Goal: Answer question/provide support: Share knowledge or assist other users

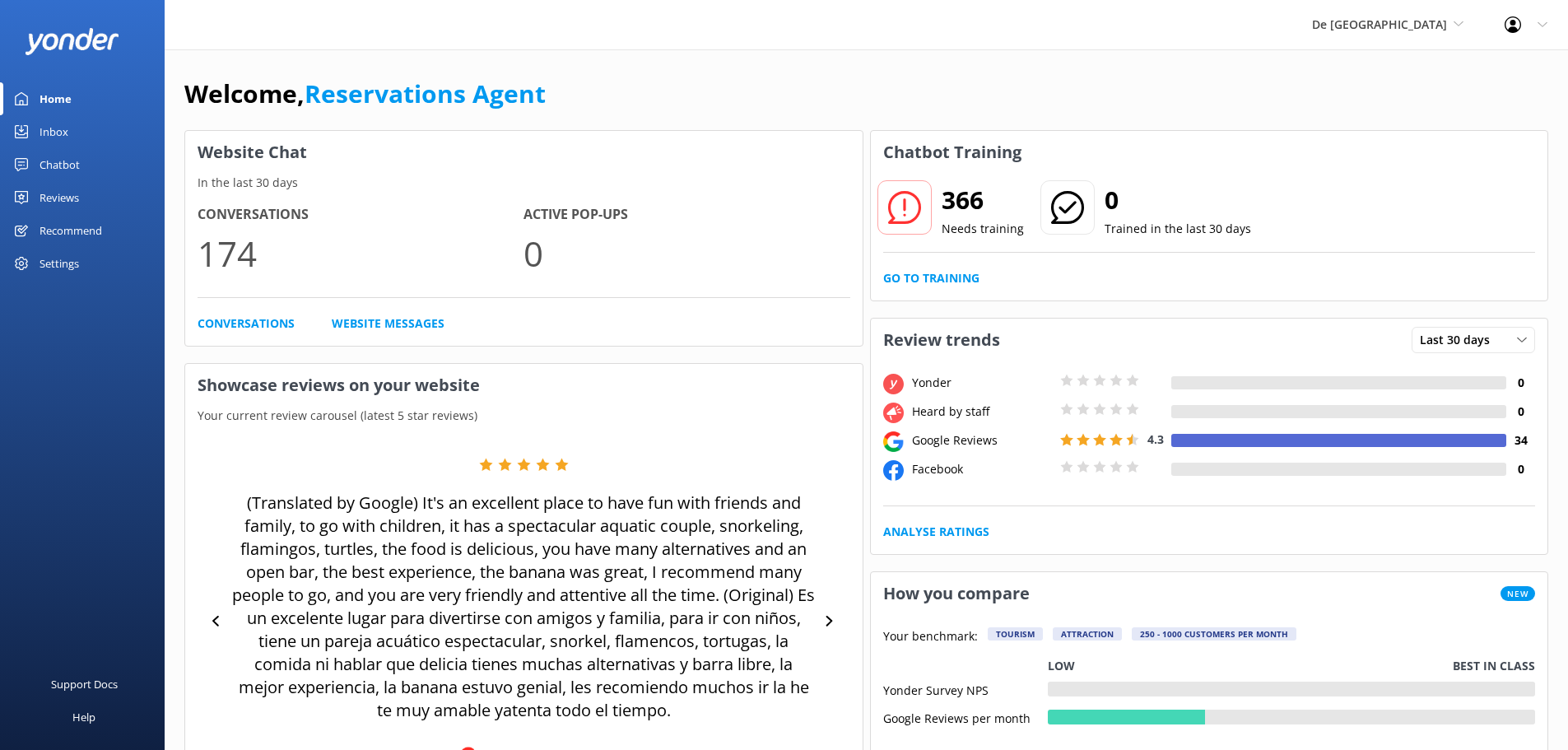
drag, startPoint x: 0, startPoint y: 0, endPoint x: 123, endPoint y: 125, distance: 175.4
click at [74, 125] on link "Inbox" at bounding box center [82, 131] width 165 height 33
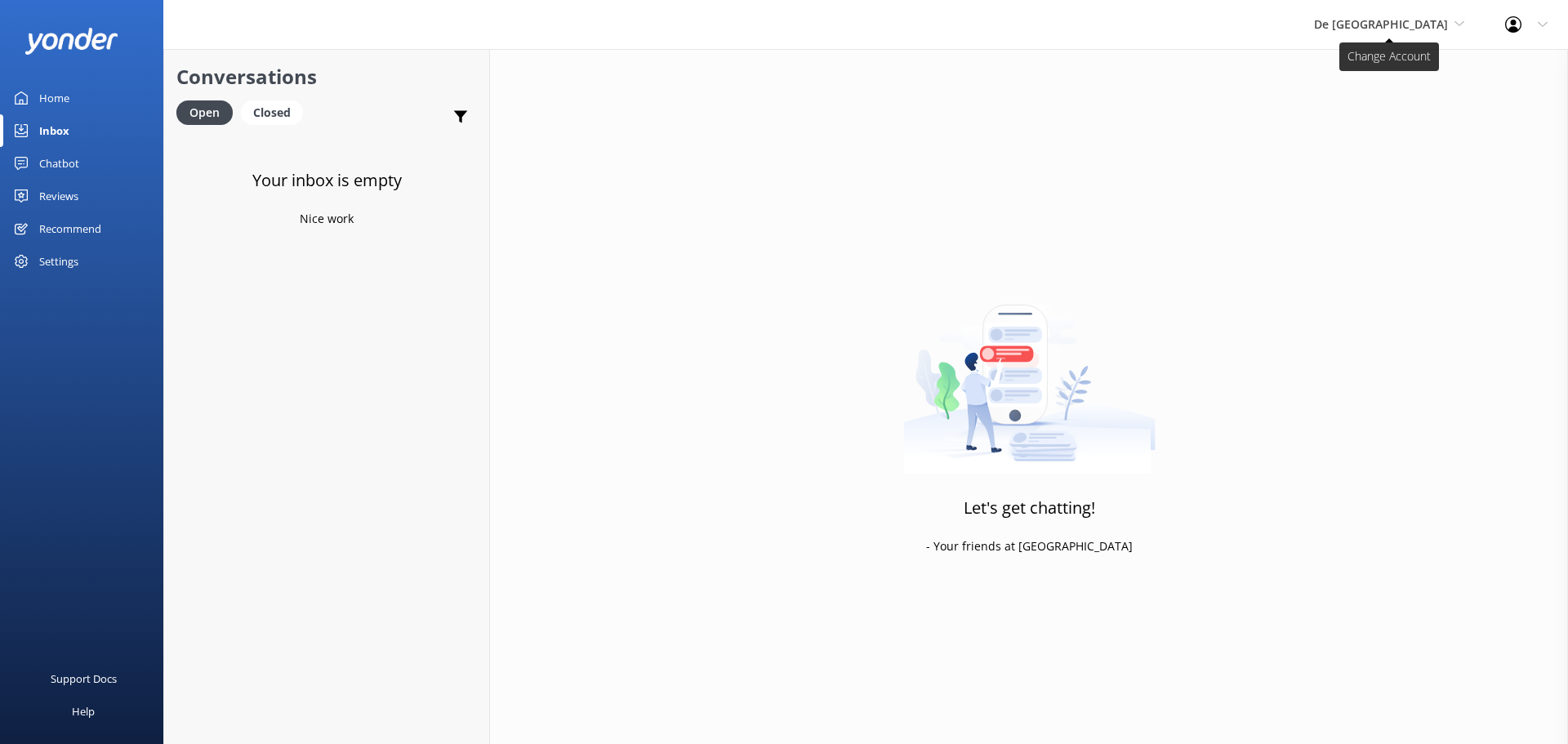
click at [1414, 20] on span "De [GEOGRAPHIC_DATA]" at bounding box center [1381, 24] width 134 height 16
click at [1403, 60] on link "De [GEOGRAPHIC_DATA]" at bounding box center [1375, 68] width 163 height 39
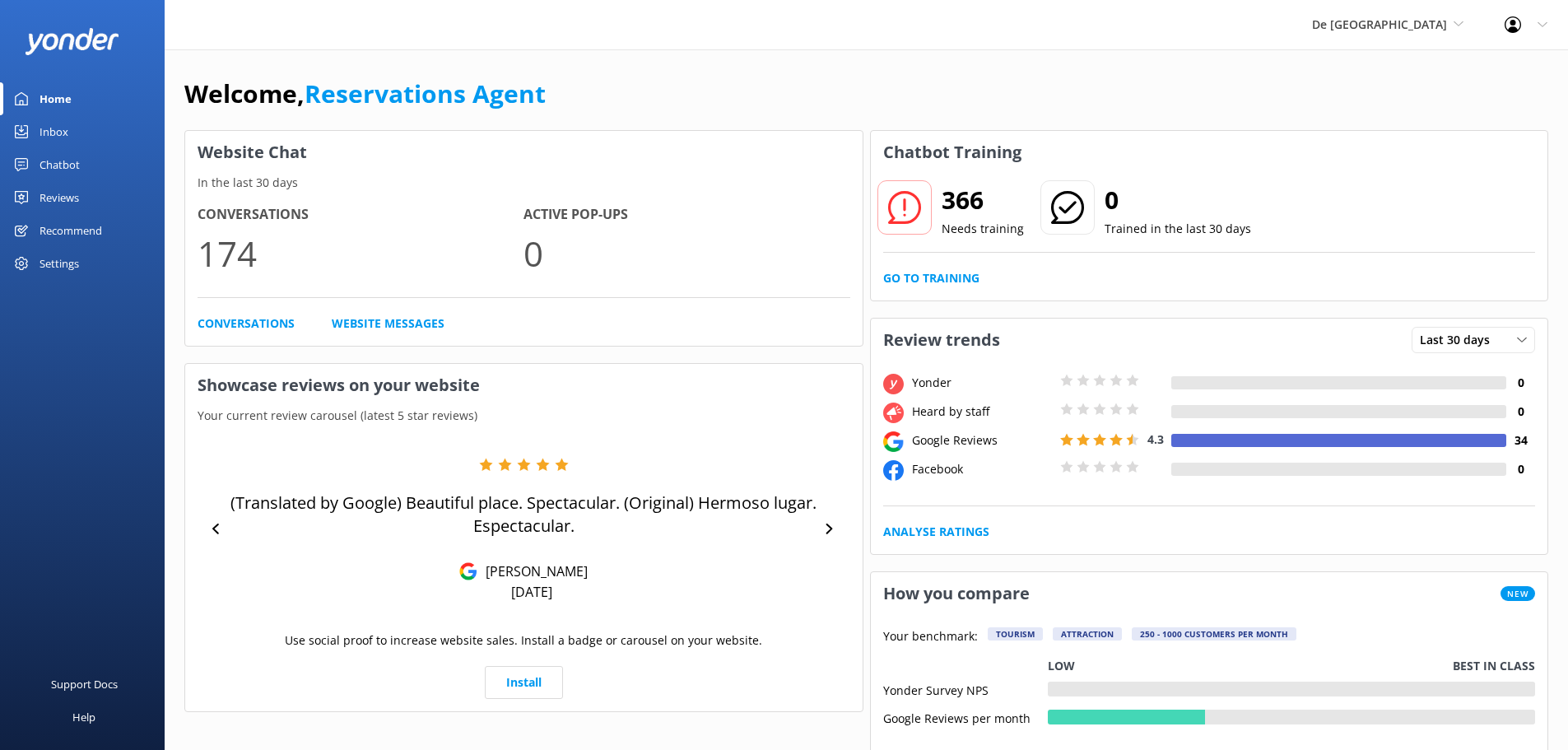
click at [92, 141] on link "Inbox" at bounding box center [82, 131] width 165 height 33
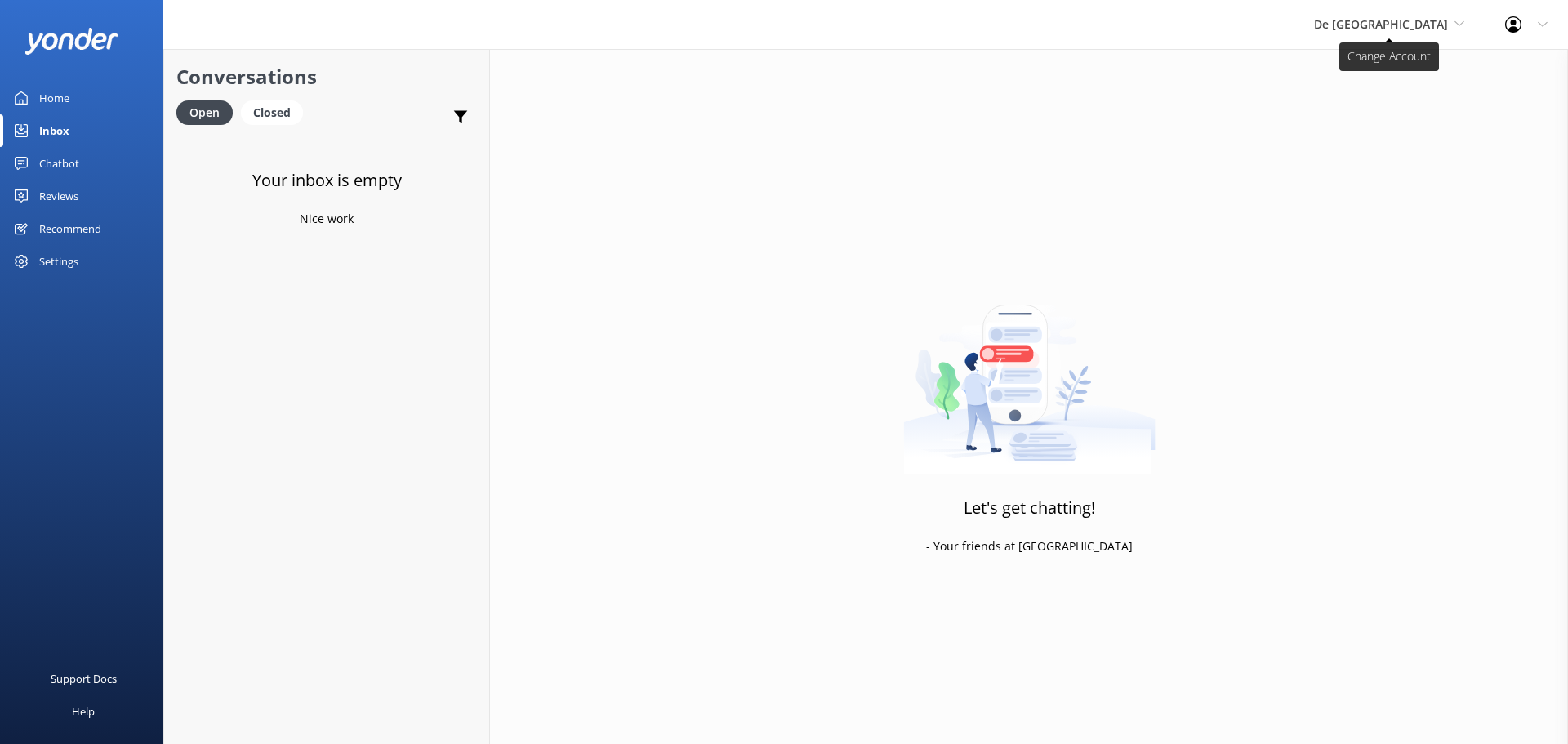
click at [1381, 30] on span "De [GEOGRAPHIC_DATA]" at bounding box center [1381, 24] width 134 height 16
click at [1386, 109] on link "Aruba's Activities Expert" at bounding box center [1375, 107] width 163 height 39
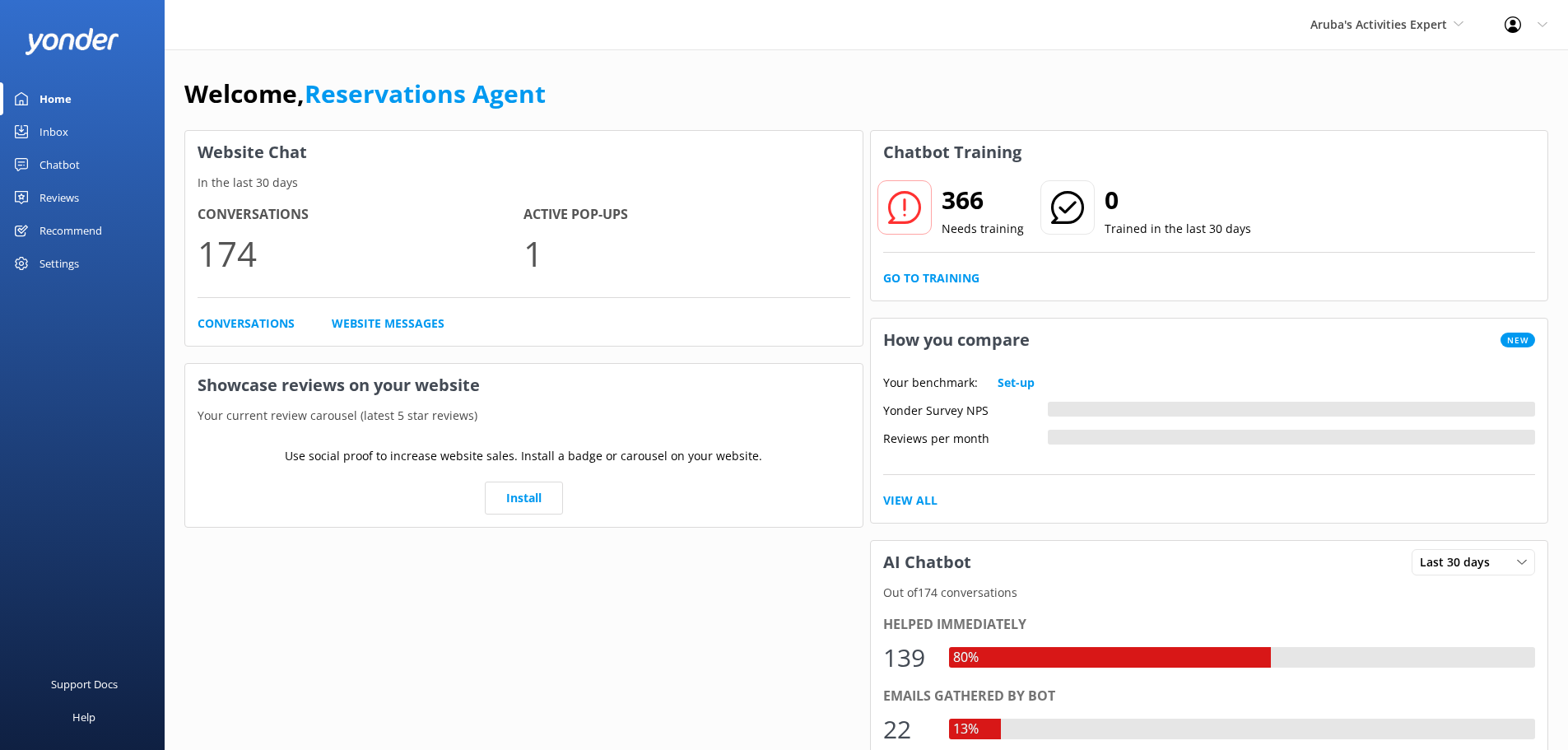
click at [68, 126] on div "Inbox" at bounding box center [53, 131] width 28 height 33
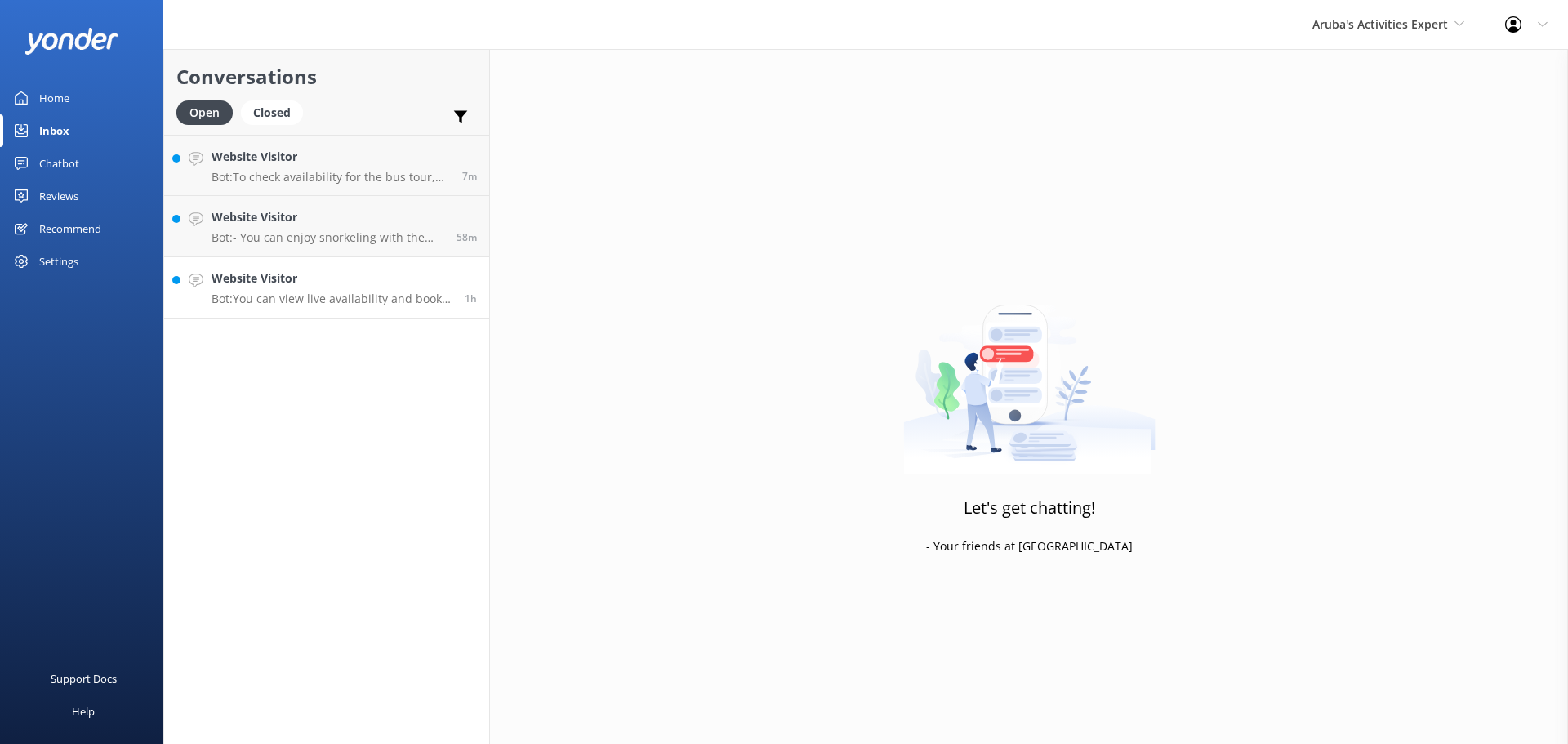
click at [361, 280] on h4 "Website Visitor" at bounding box center [332, 279] width 241 height 18
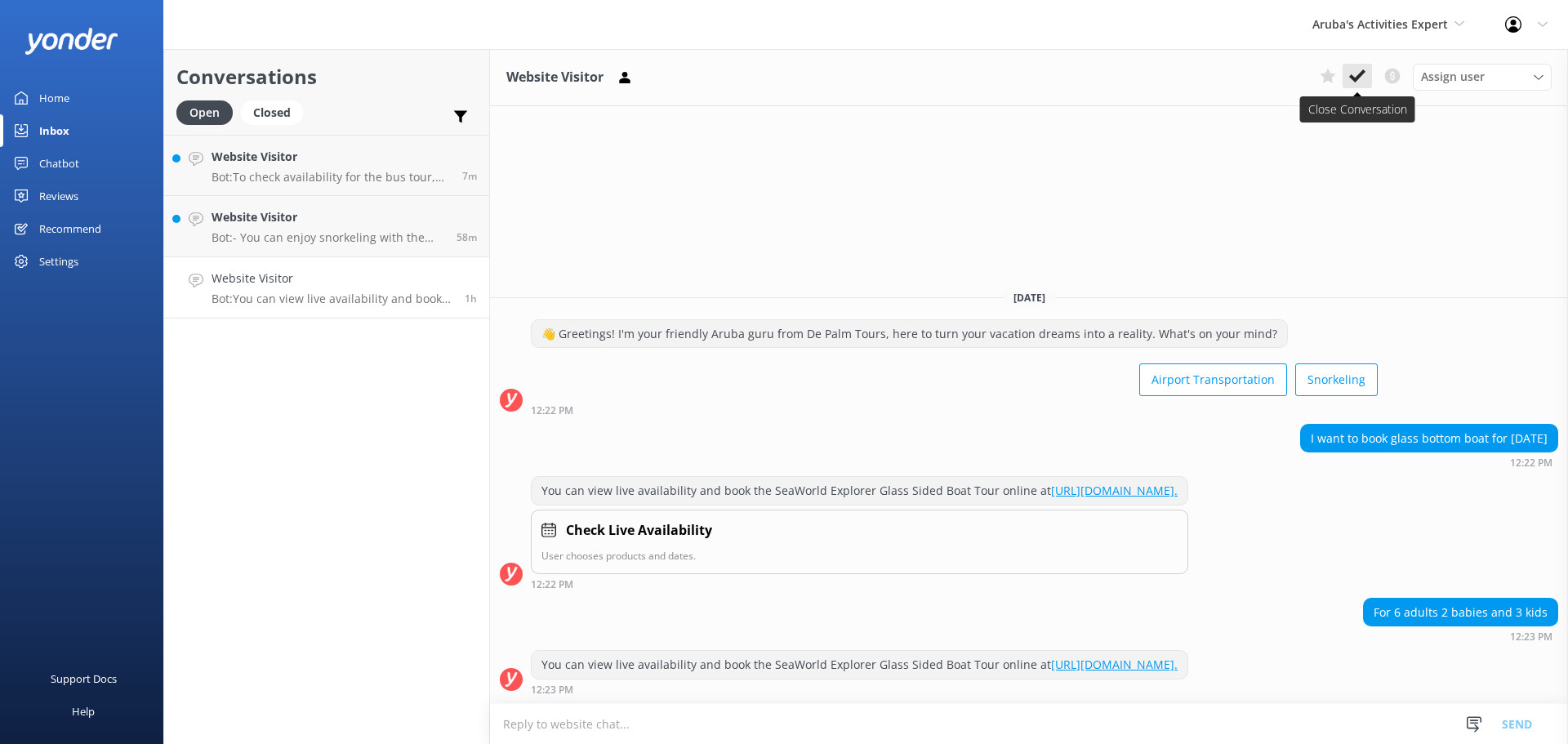
click at [1359, 75] on use at bounding box center [1357, 76] width 17 height 13
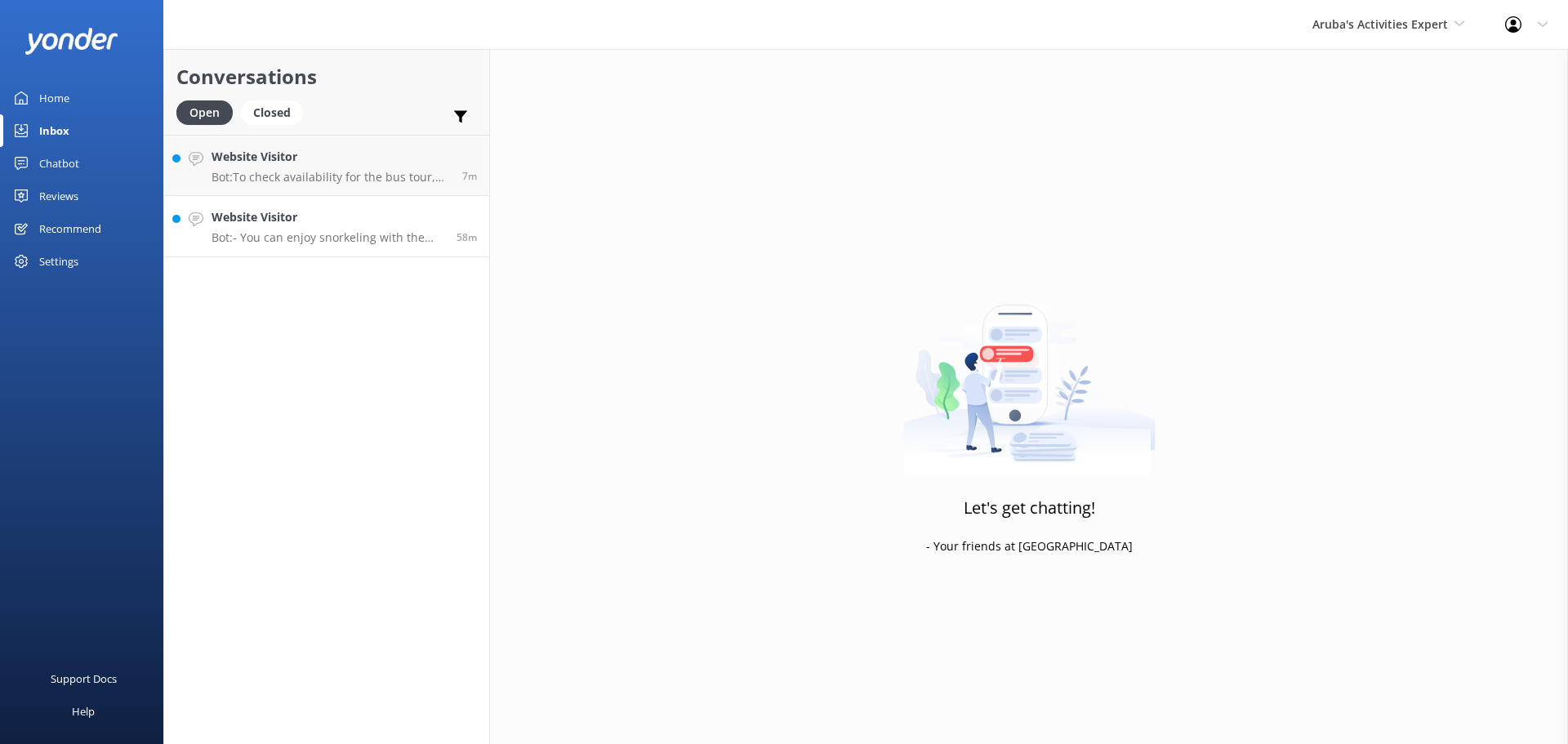
click at [367, 217] on h4 "Website Visitor" at bounding box center [328, 217] width 233 height 18
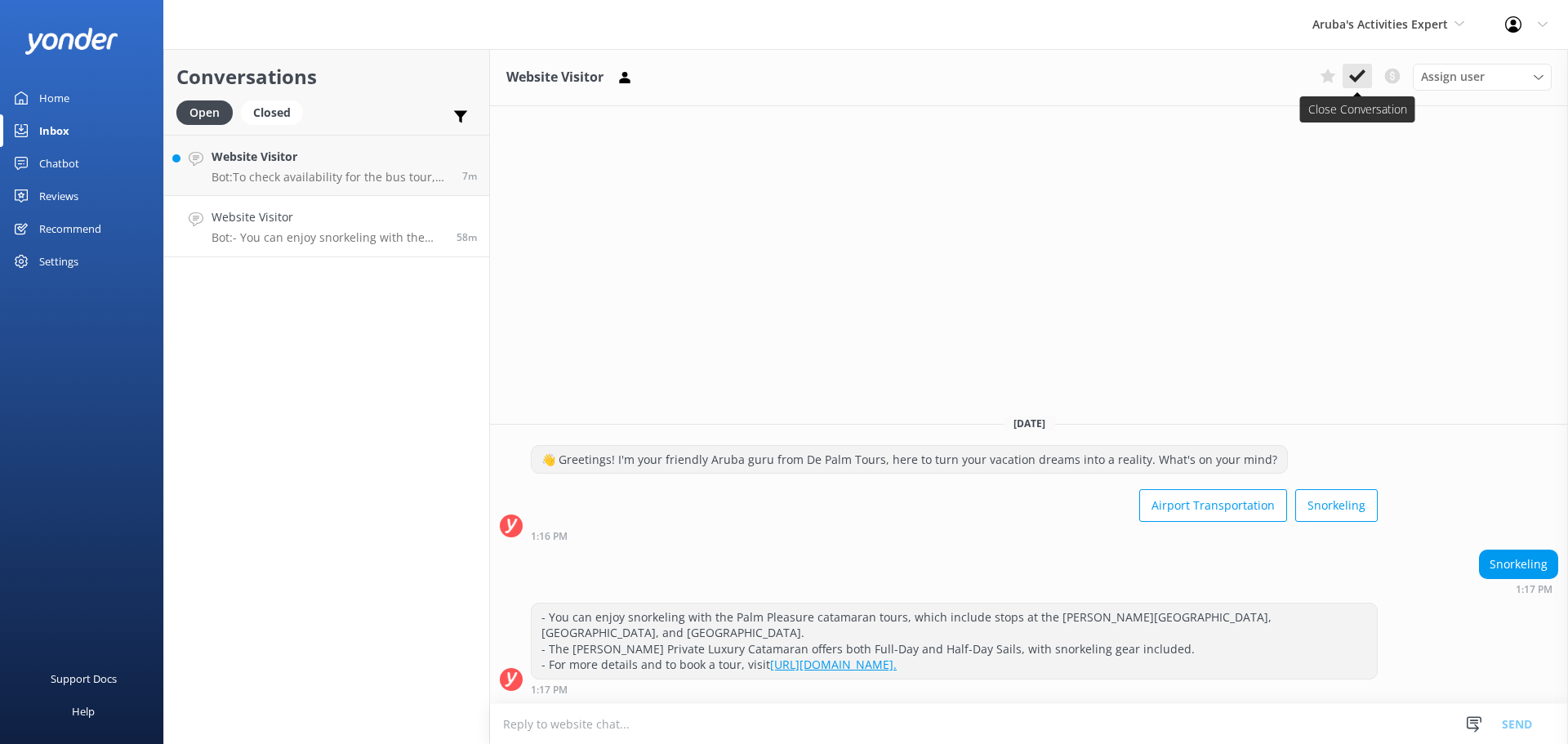
click at [1356, 78] on use at bounding box center [1357, 76] width 17 height 13
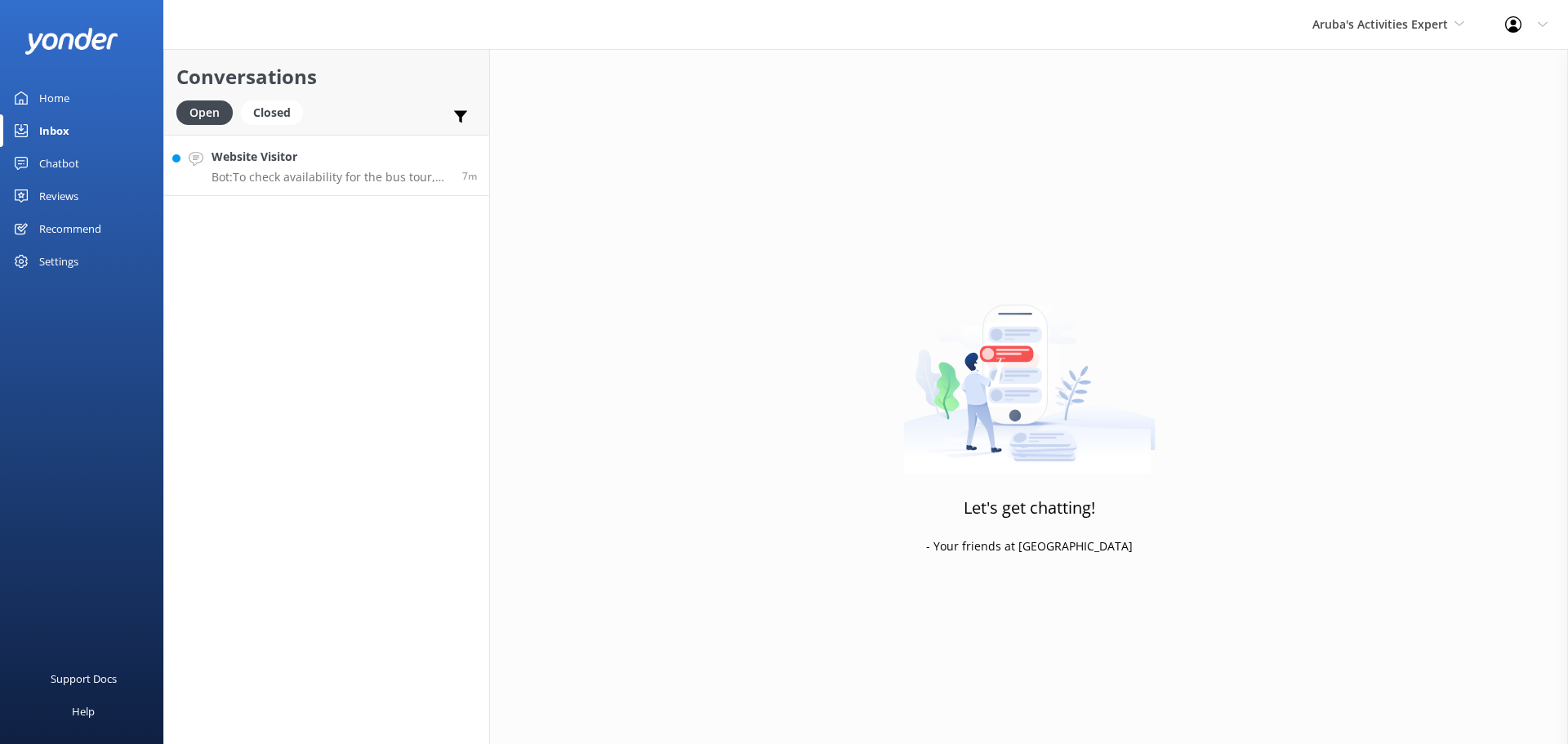
click at [391, 174] on p "Bot: To check availability for the bus tour, please visit our booking page and …" at bounding box center [331, 177] width 239 height 15
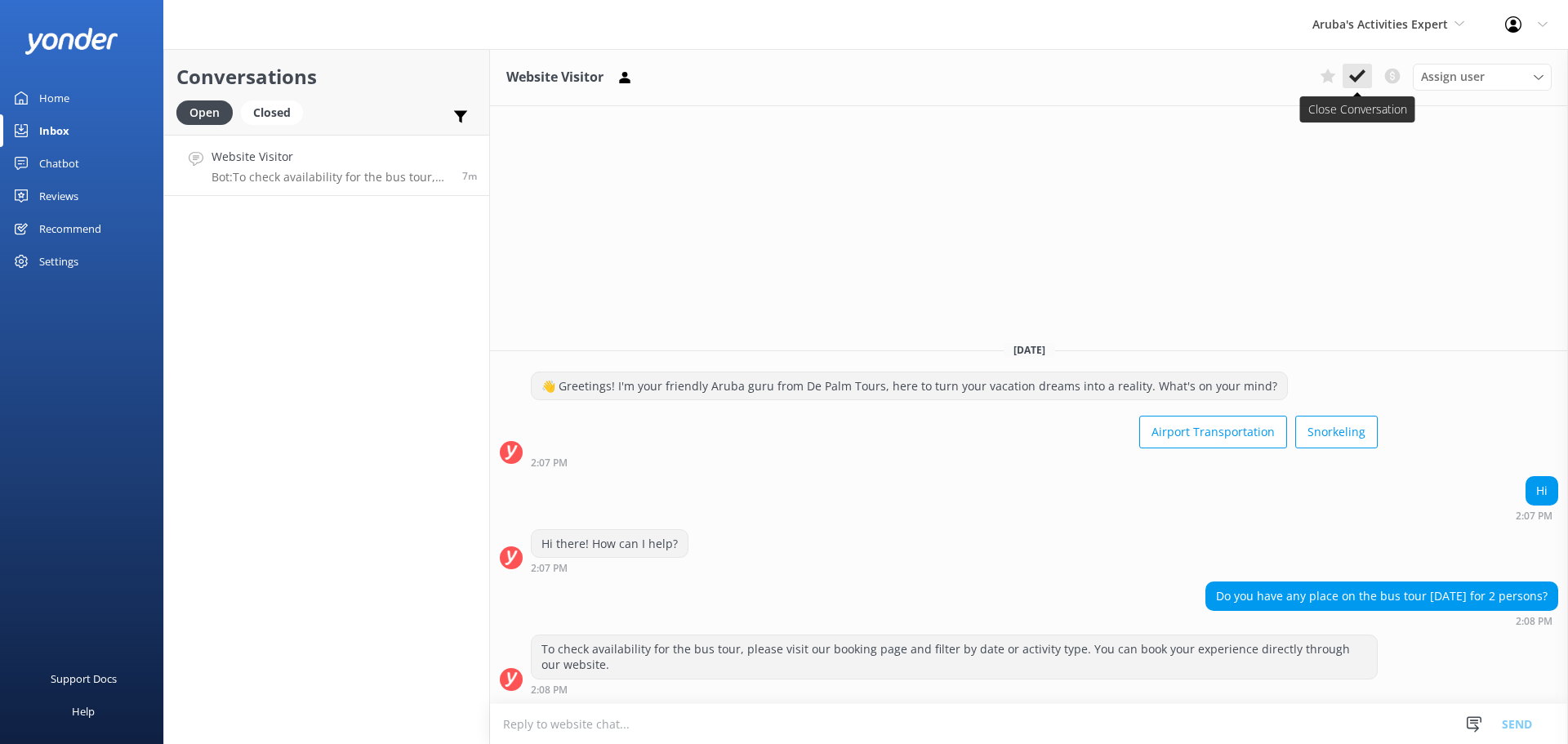
click at [1352, 83] on icon at bounding box center [1357, 76] width 17 height 17
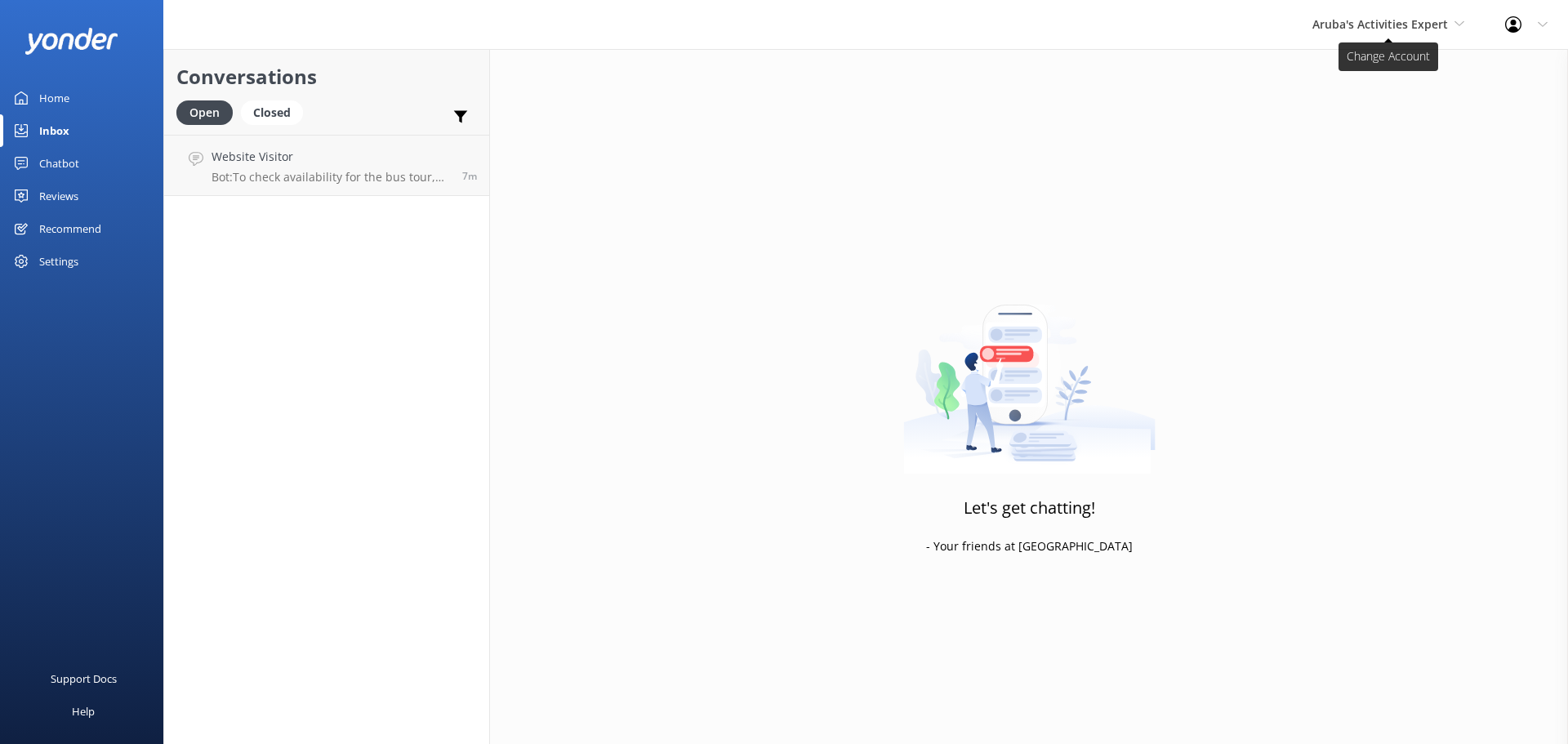
click at [1371, 21] on span "Aruba's Activities Expert" at bounding box center [1381, 24] width 136 height 16
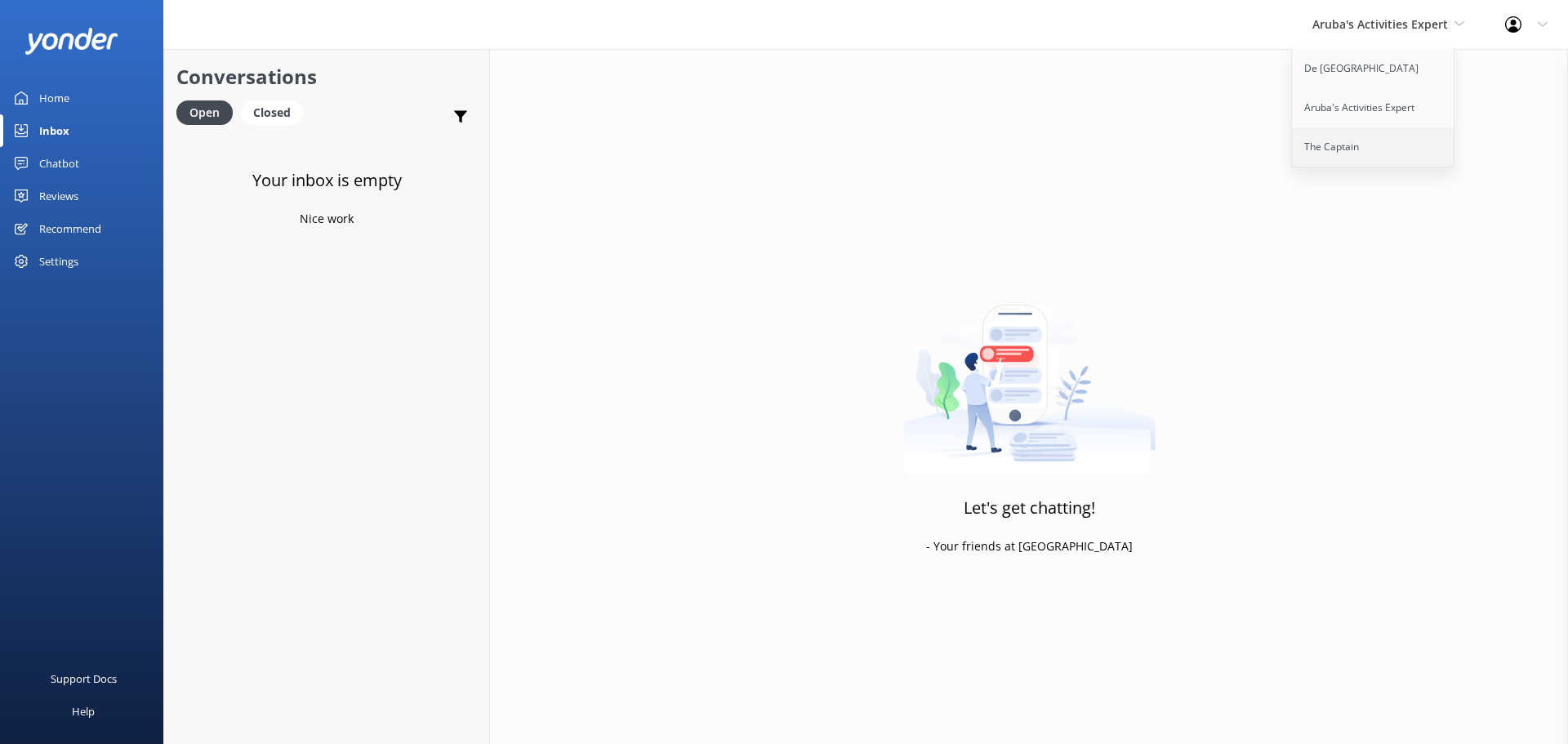
click at [1345, 135] on link "The Captain" at bounding box center [1373, 147] width 163 height 39
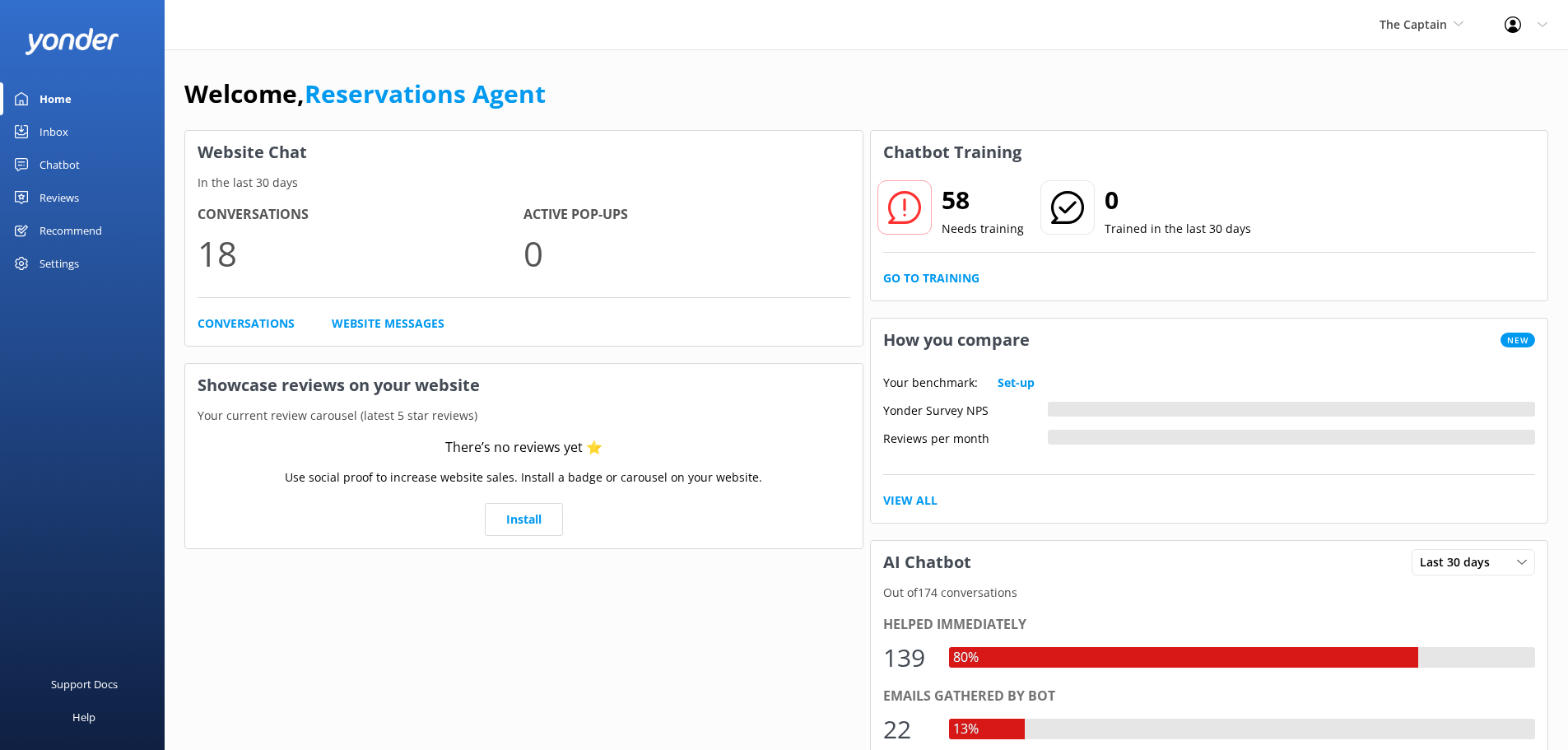
click at [68, 136] on div "Inbox" at bounding box center [53, 131] width 28 height 33
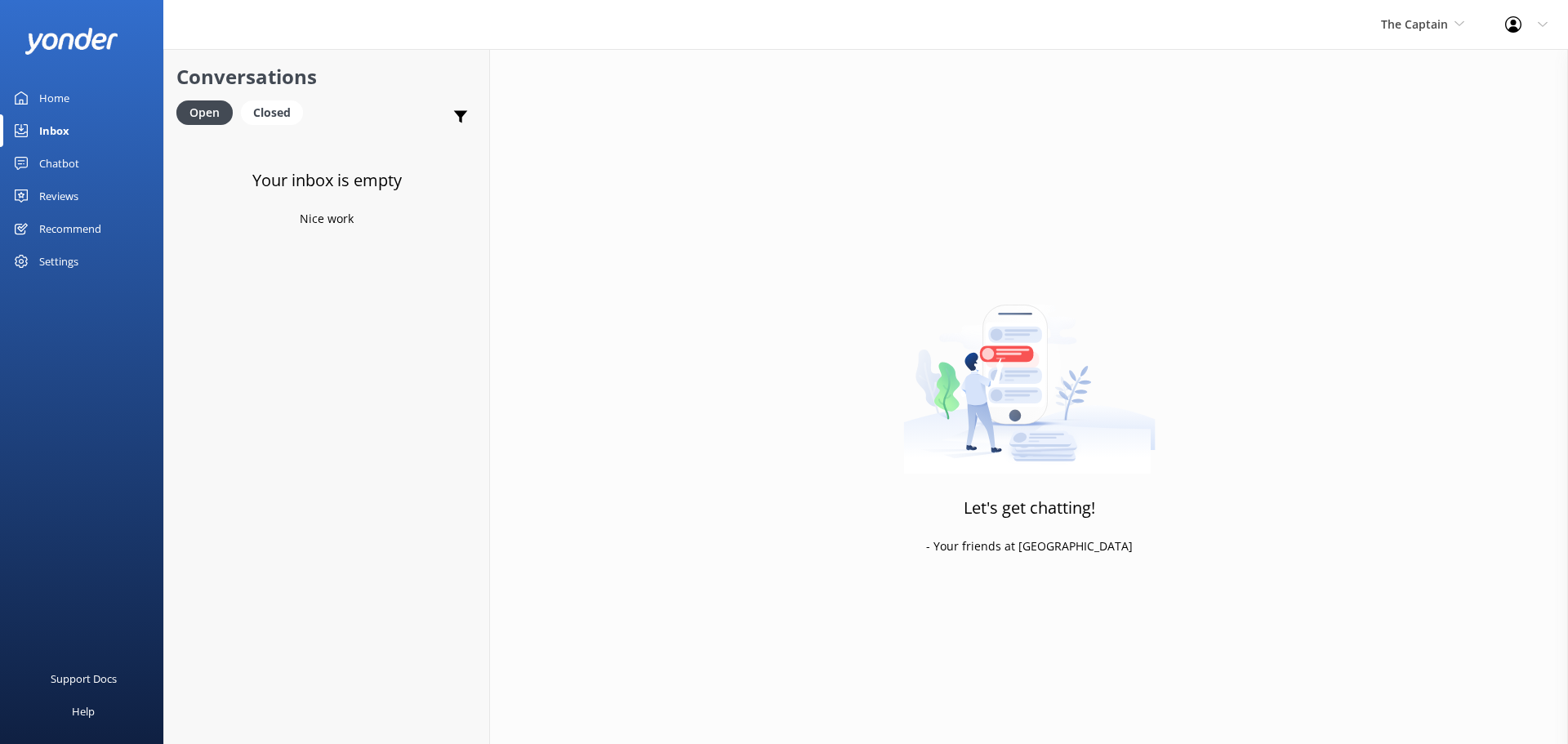
click at [1416, 13] on div "The Captain De Palm Island Aruba's Activities Expert The Captain" at bounding box center [1423, 24] width 124 height 49
click at [1417, 58] on link "De [GEOGRAPHIC_DATA]" at bounding box center [1442, 68] width 163 height 39
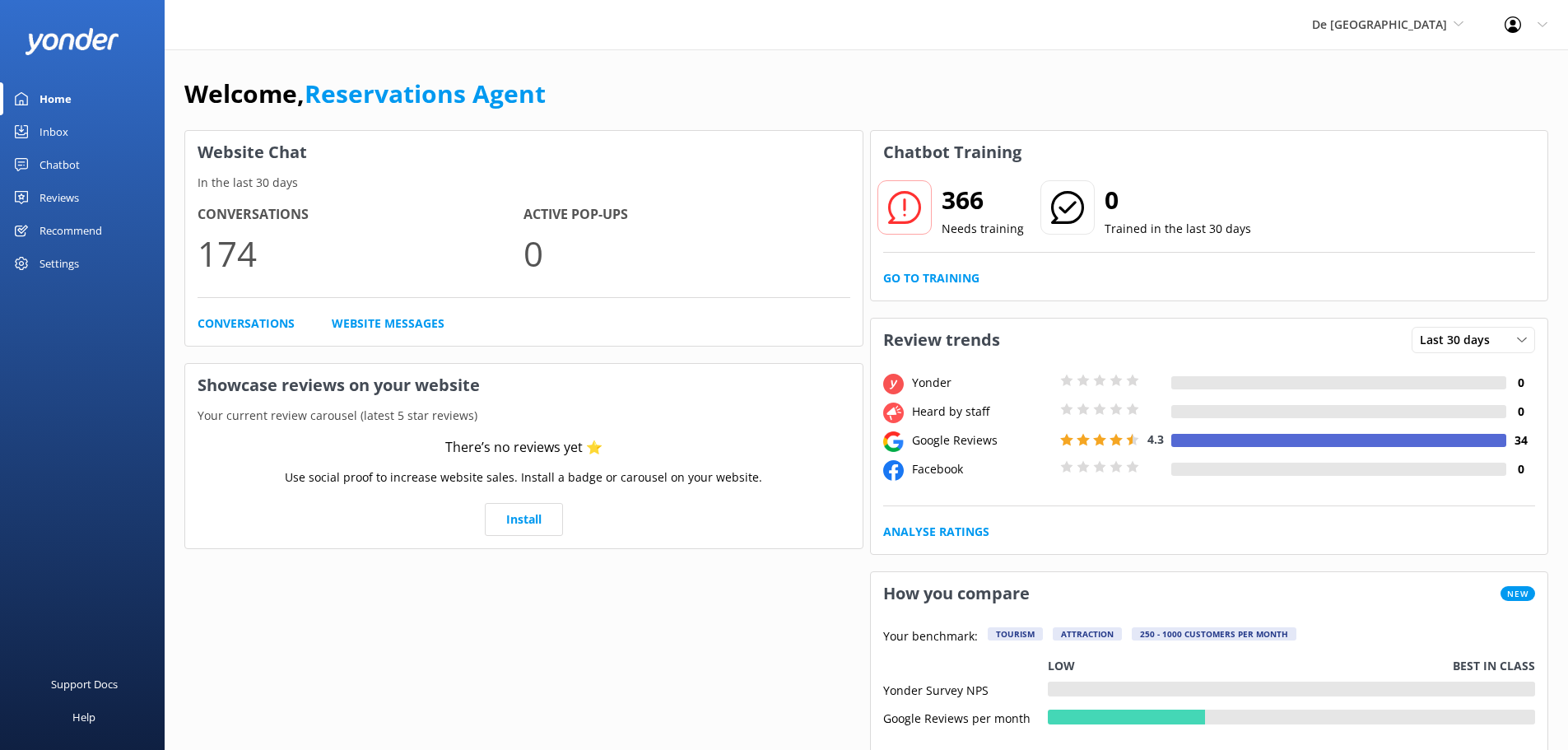
click at [84, 141] on link "Inbox" at bounding box center [82, 131] width 165 height 33
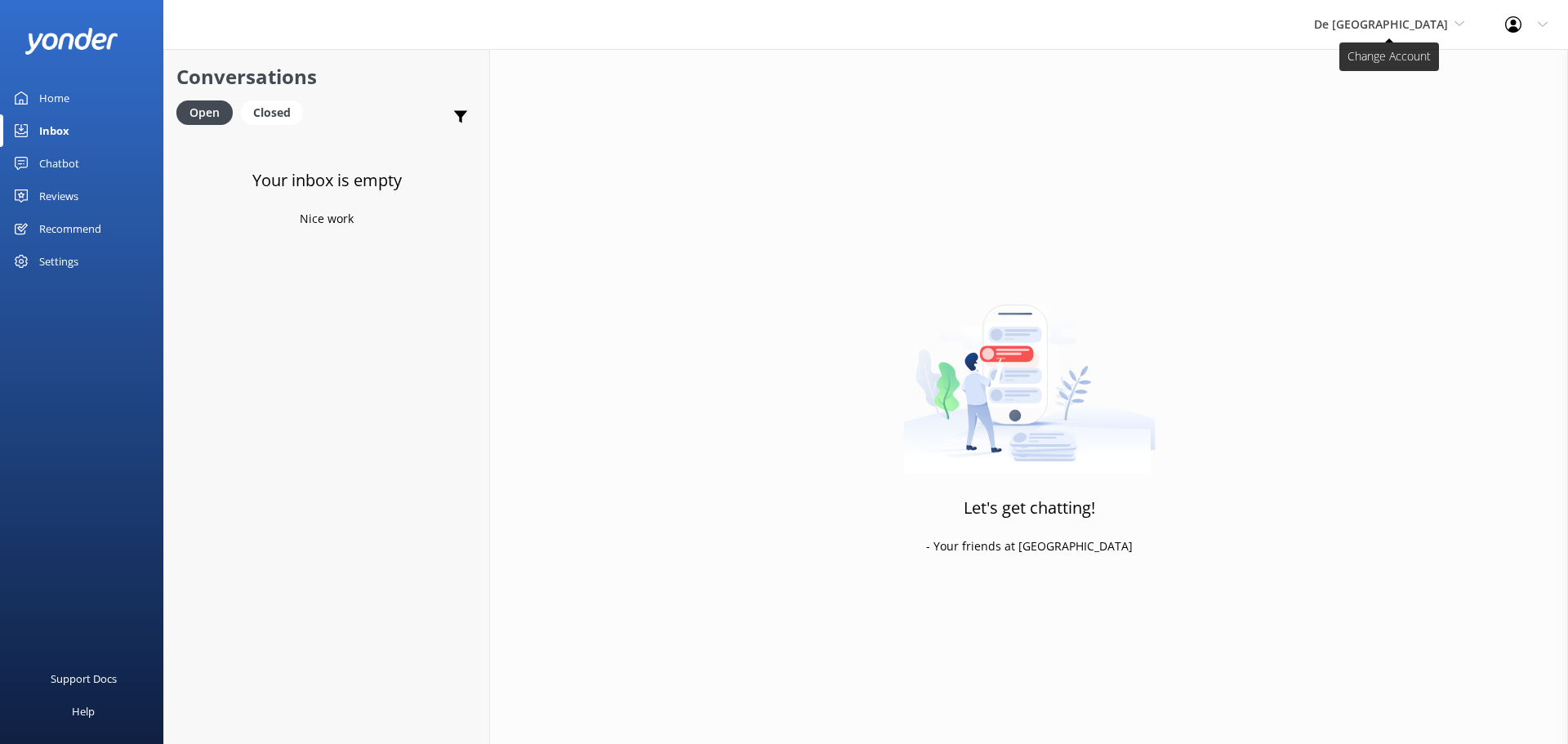
click at [1410, 27] on span "De [GEOGRAPHIC_DATA]" at bounding box center [1381, 24] width 134 height 16
click at [1404, 76] on link "De [GEOGRAPHIC_DATA]" at bounding box center [1375, 68] width 163 height 39
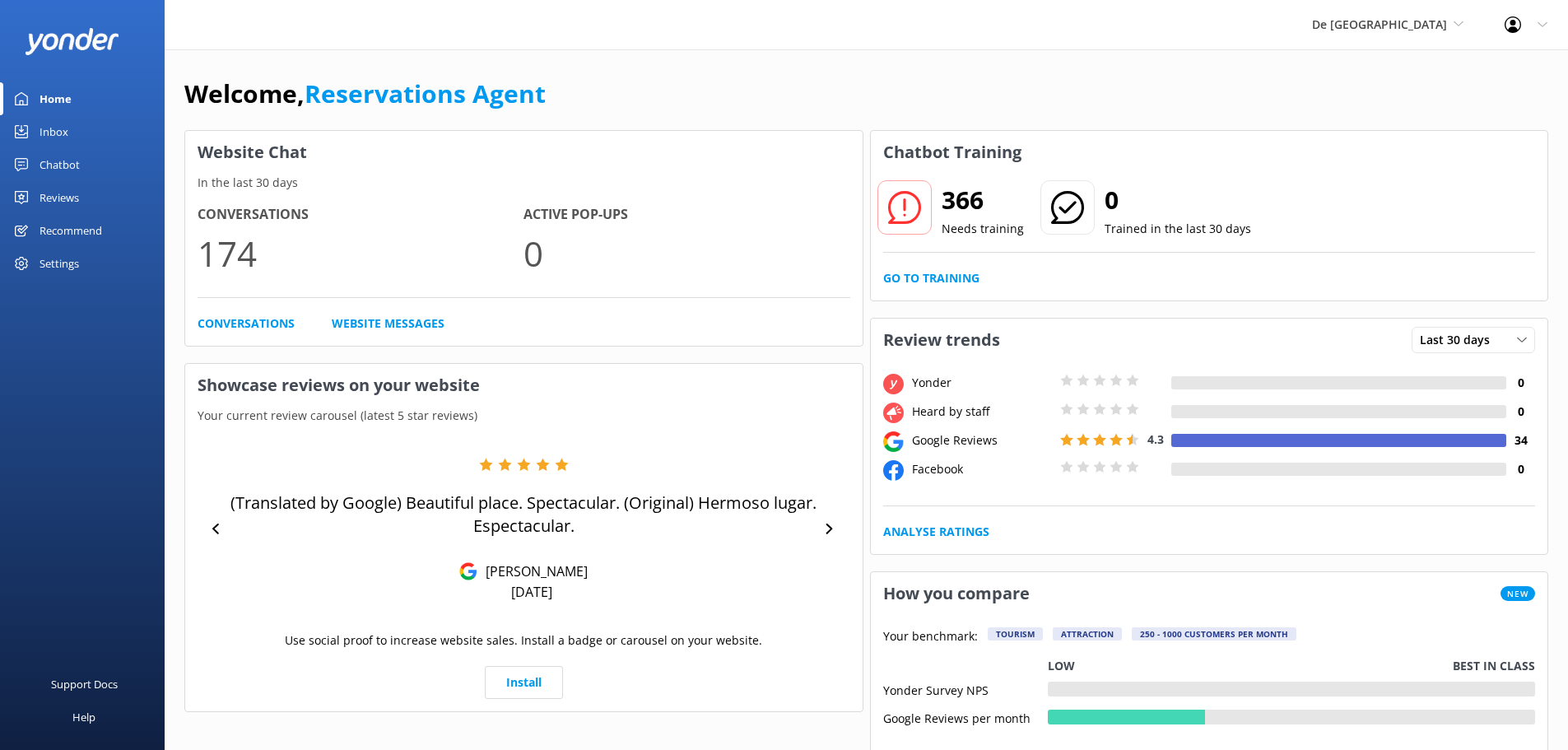
click at [88, 127] on link "Inbox" at bounding box center [82, 131] width 165 height 33
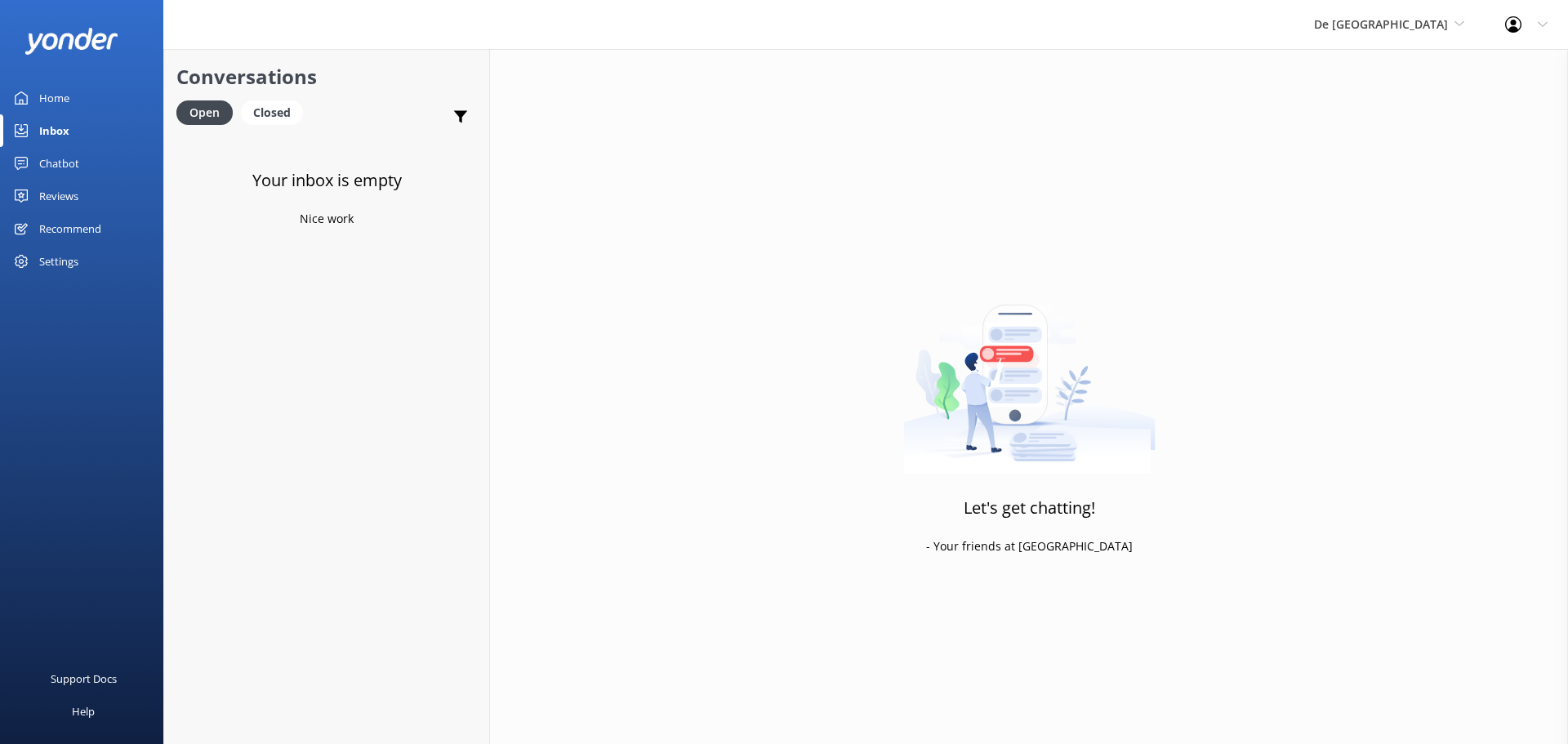
click at [1403, 14] on div "De [GEOGRAPHIC_DATA] [GEOGRAPHIC_DATA] [GEOGRAPHIC_DATA]'s Activities Expert Th…" at bounding box center [1389, 24] width 191 height 49
click at [1442, 102] on link "Aruba's Activities Expert" at bounding box center [1375, 107] width 163 height 39
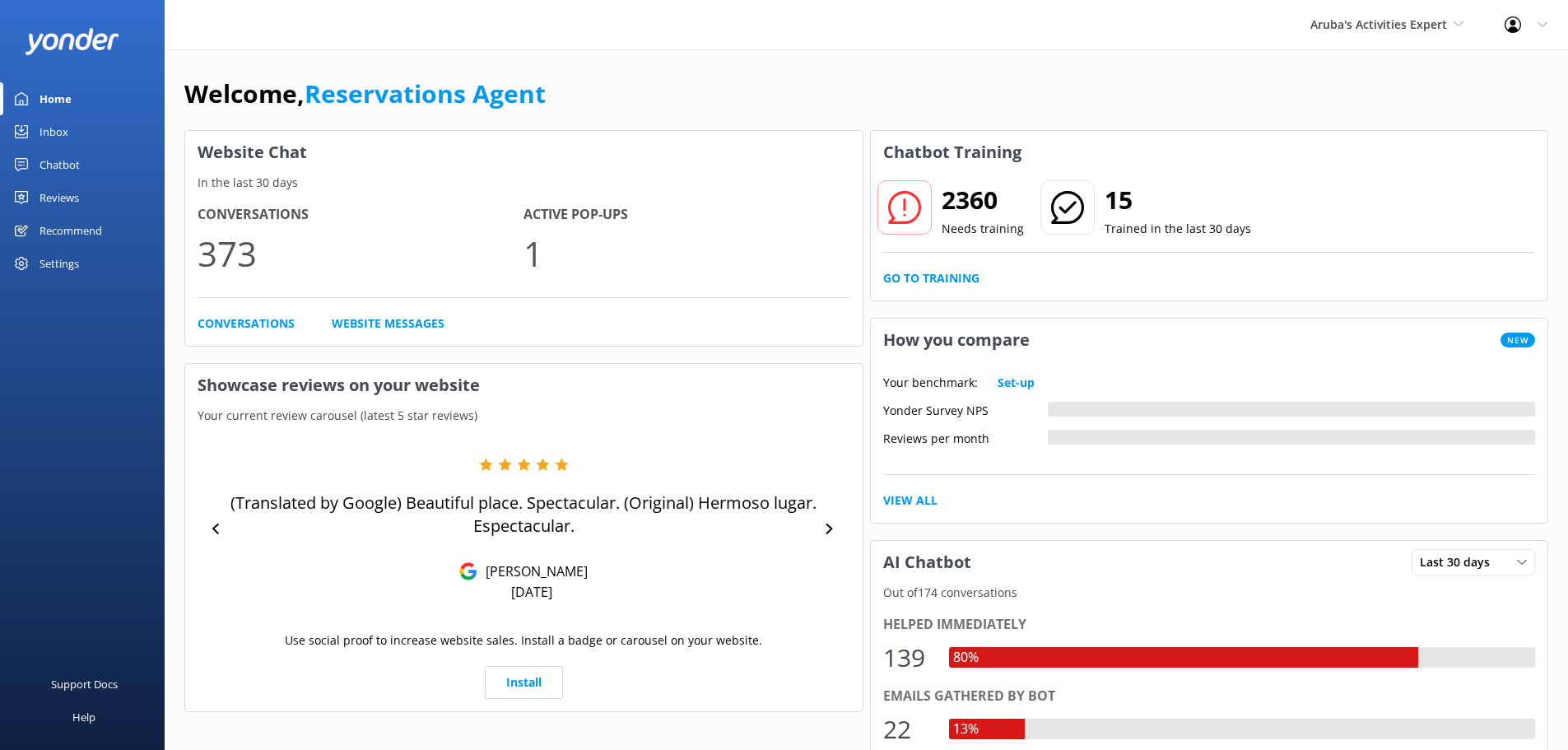
click at [72, 126] on link "Inbox" at bounding box center [82, 131] width 165 height 33
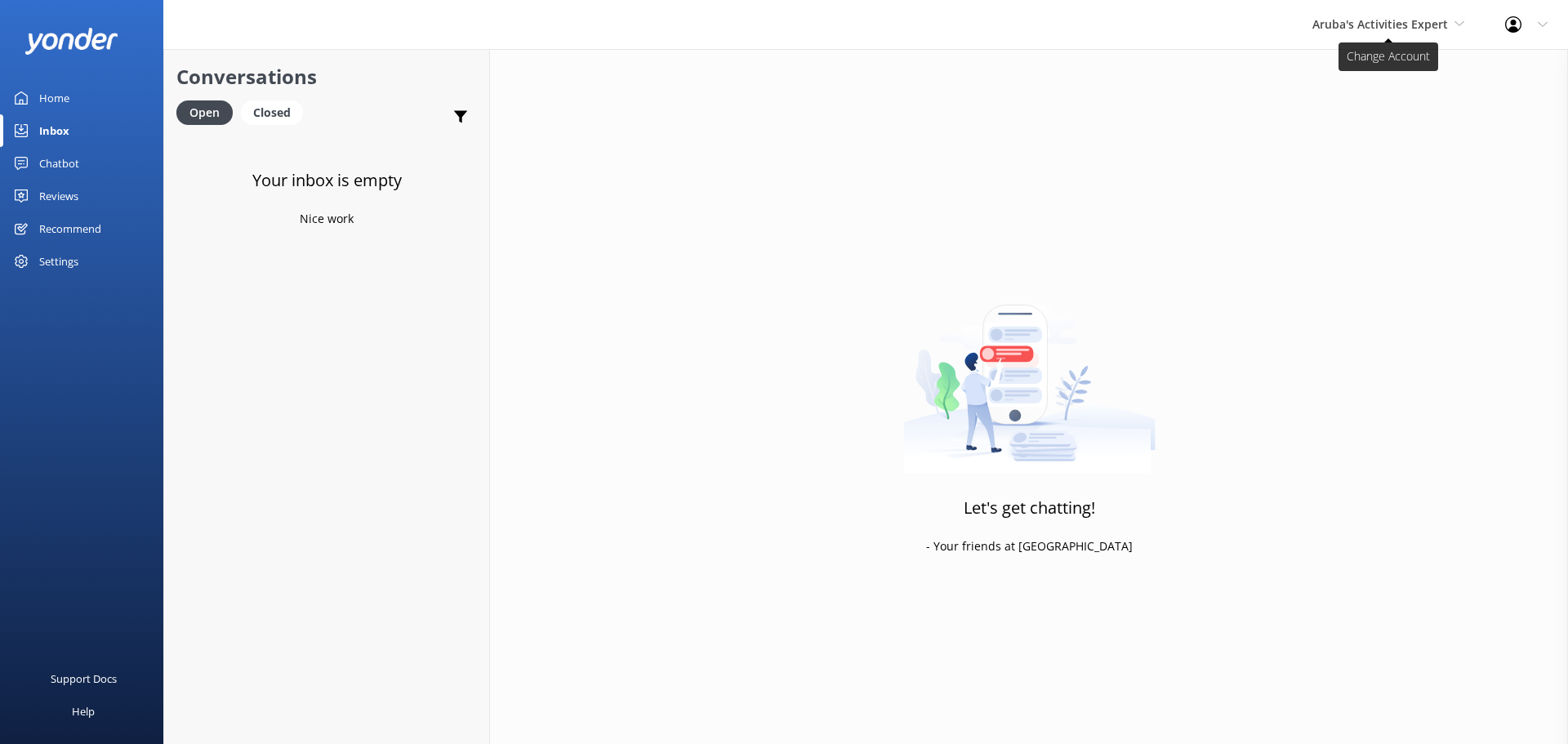
click at [1324, 29] on span "Aruba's Activities Expert" at bounding box center [1381, 24] width 136 height 16
click at [1318, 149] on link "The Captain" at bounding box center [1373, 147] width 163 height 39
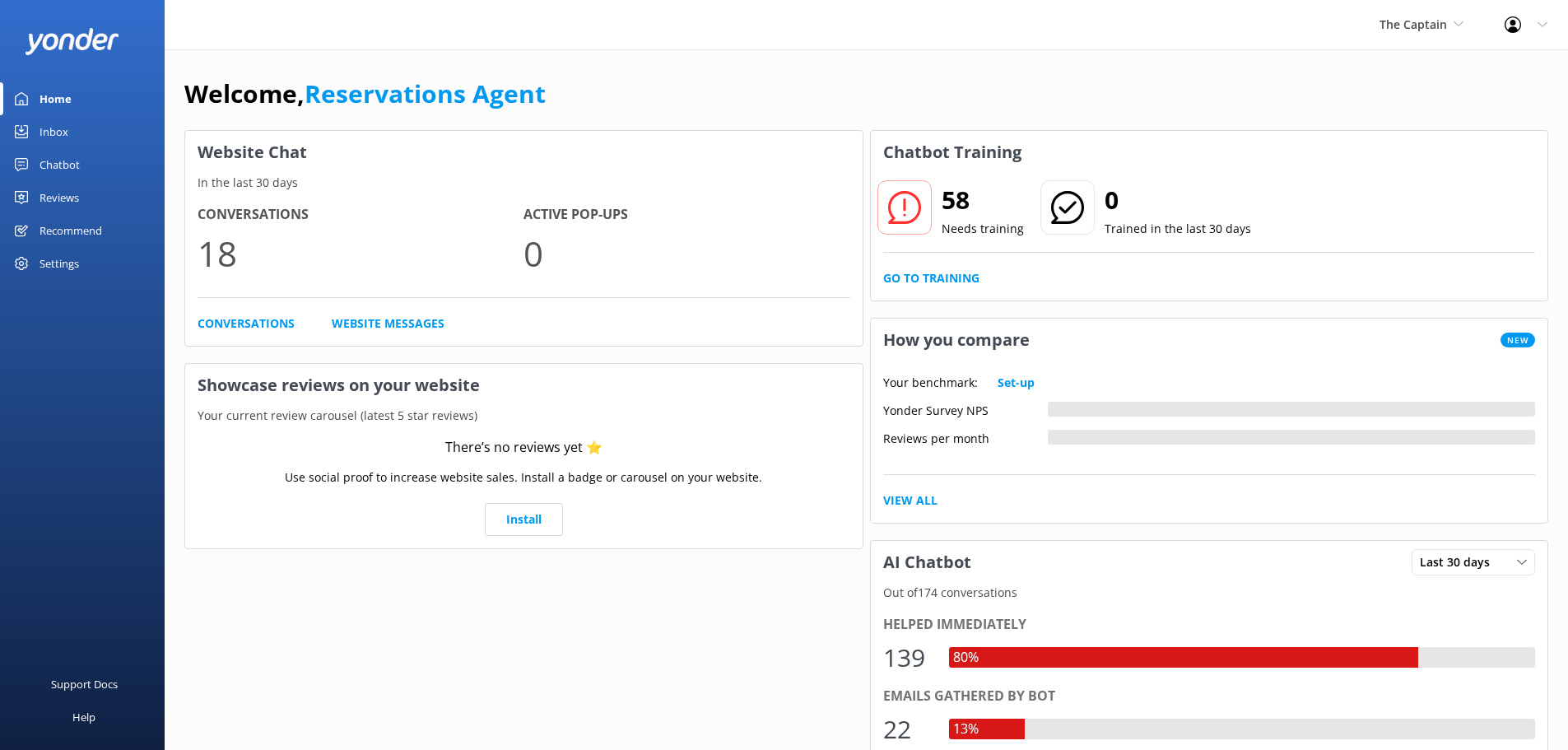
click at [73, 130] on link "Inbox" at bounding box center [82, 131] width 165 height 33
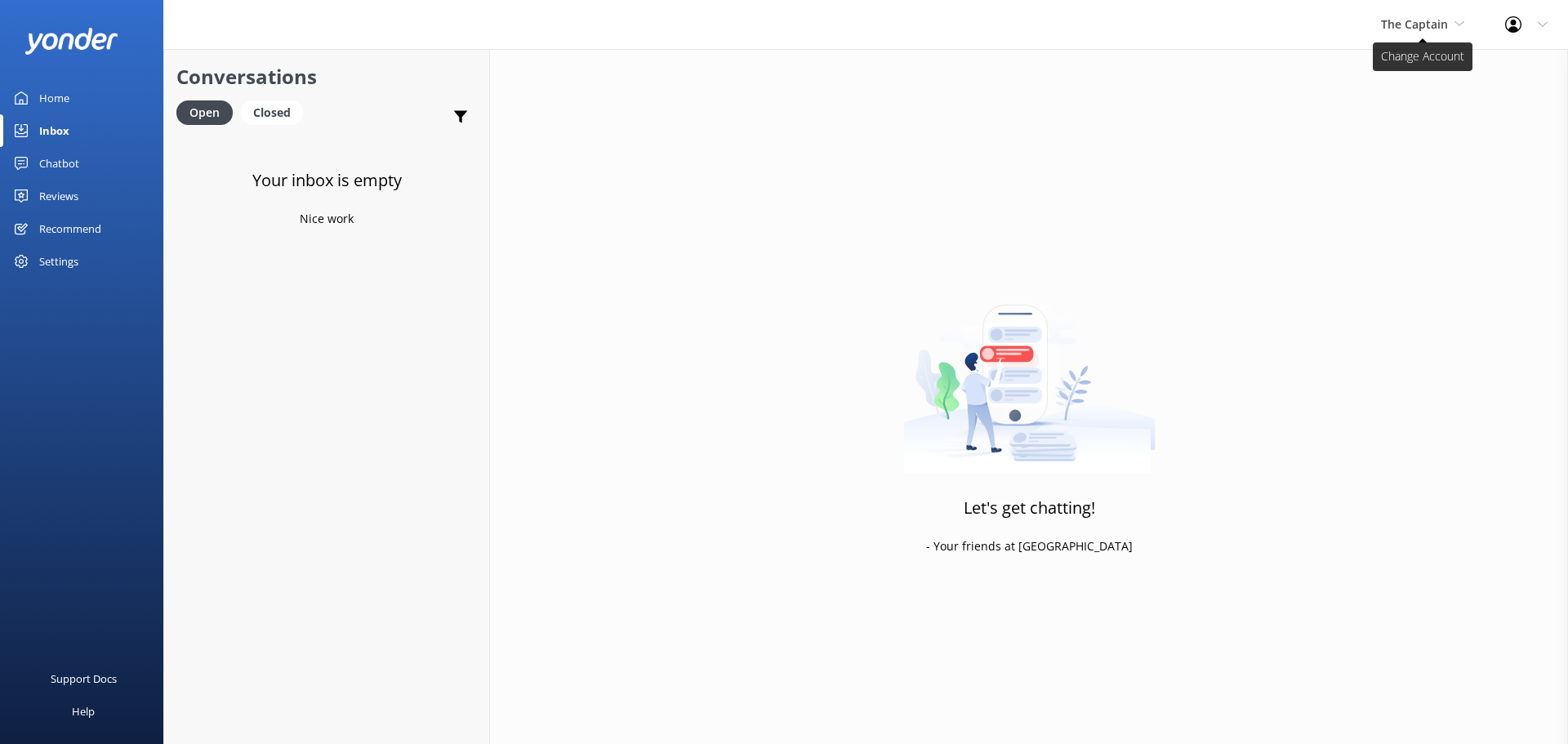
click at [1428, 17] on span "The Captain" at bounding box center [1415, 24] width 67 height 16
click at [1430, 73] on link "De [GEOGRAPHIC_DATA]" at bounding box center [1442, 68] width 163 height 39
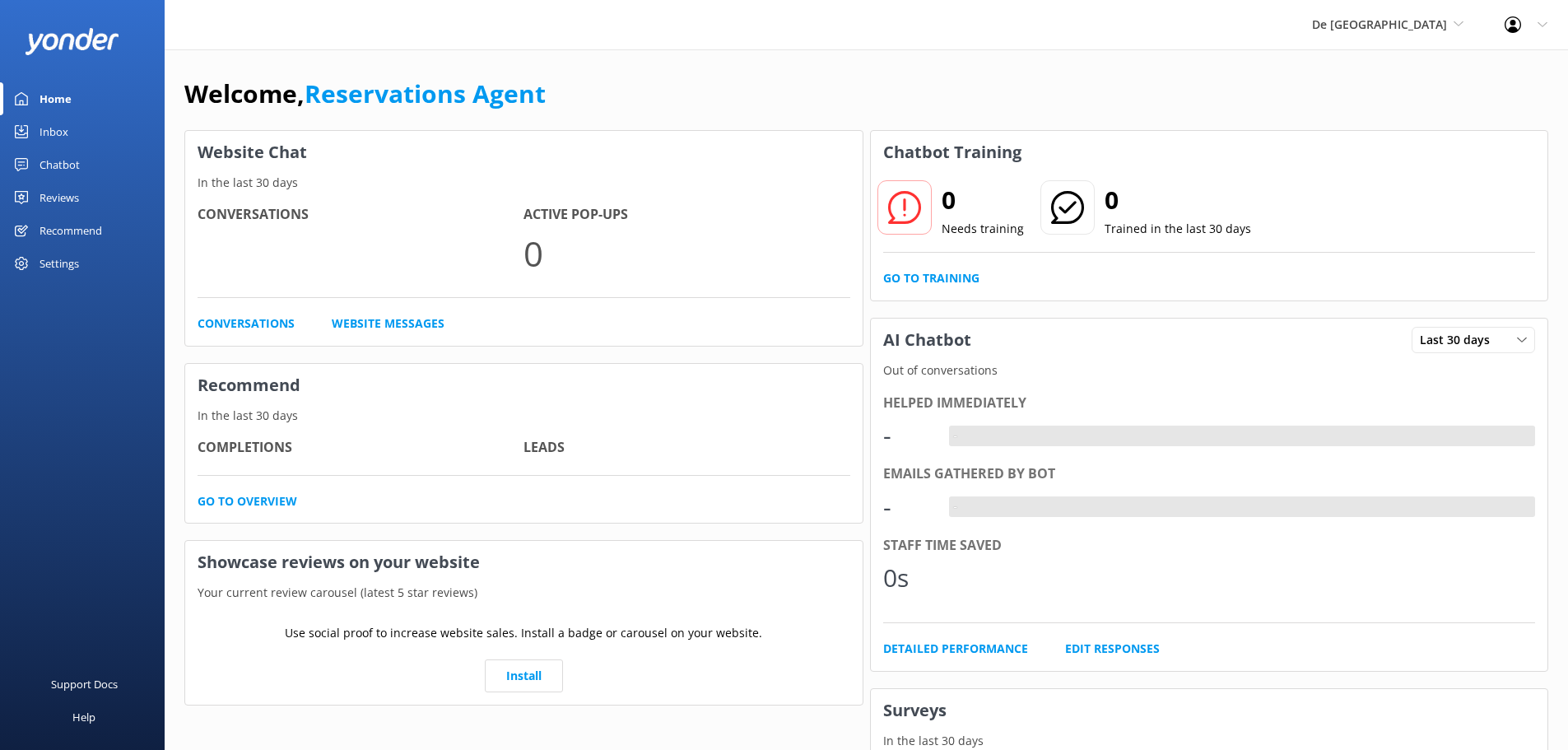
click at [84, 129] on link "Inbox" at bounding box center [82, 131] width 165 height 33
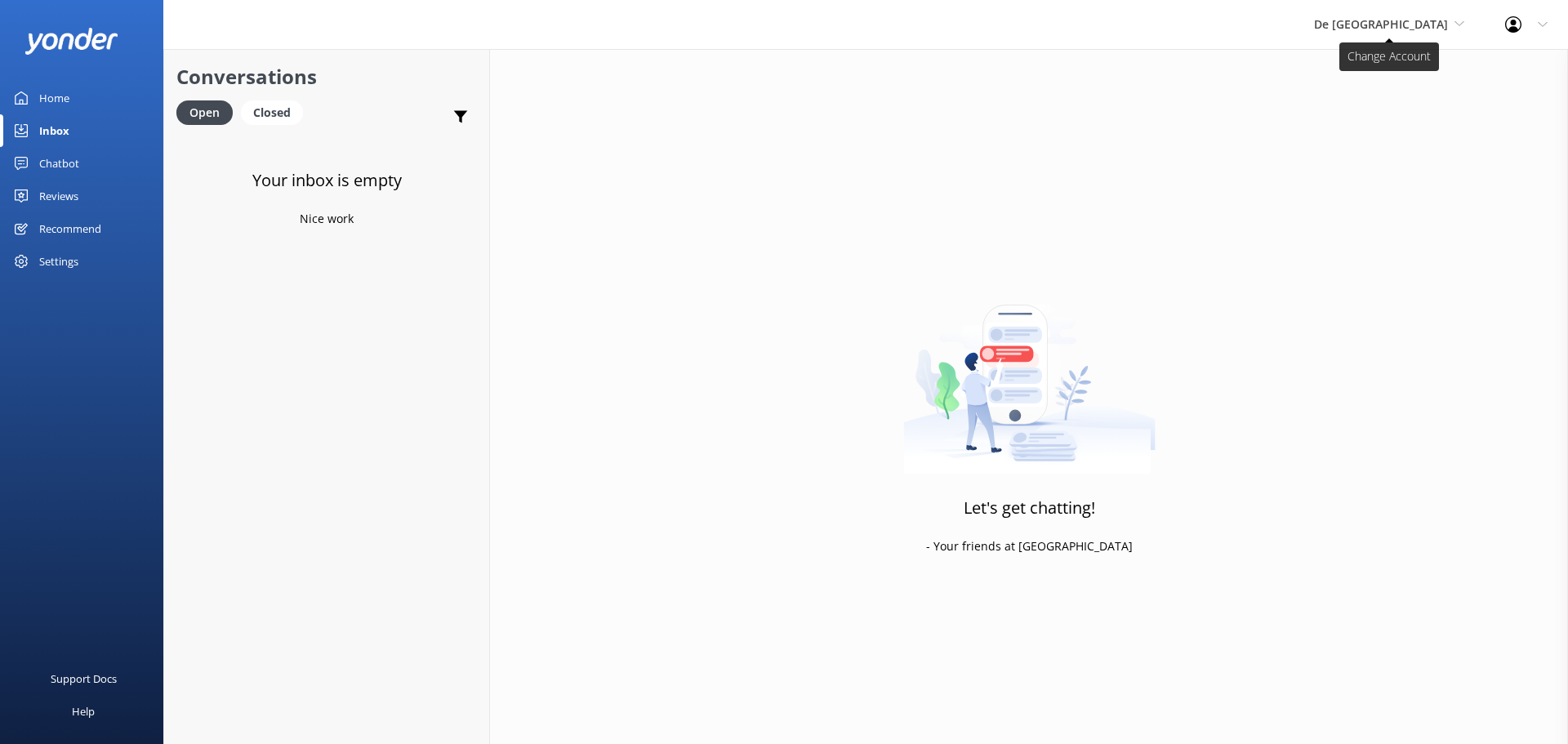
click at [1388, 25] on span "De [GEOGRAPHIC_DATA]" at bounding box center [1381, 24] width 134 height 16
click at [1379, 109] on link "Aruba's Activities Expert" at bounding box center [1375, 107] width 163 height 39
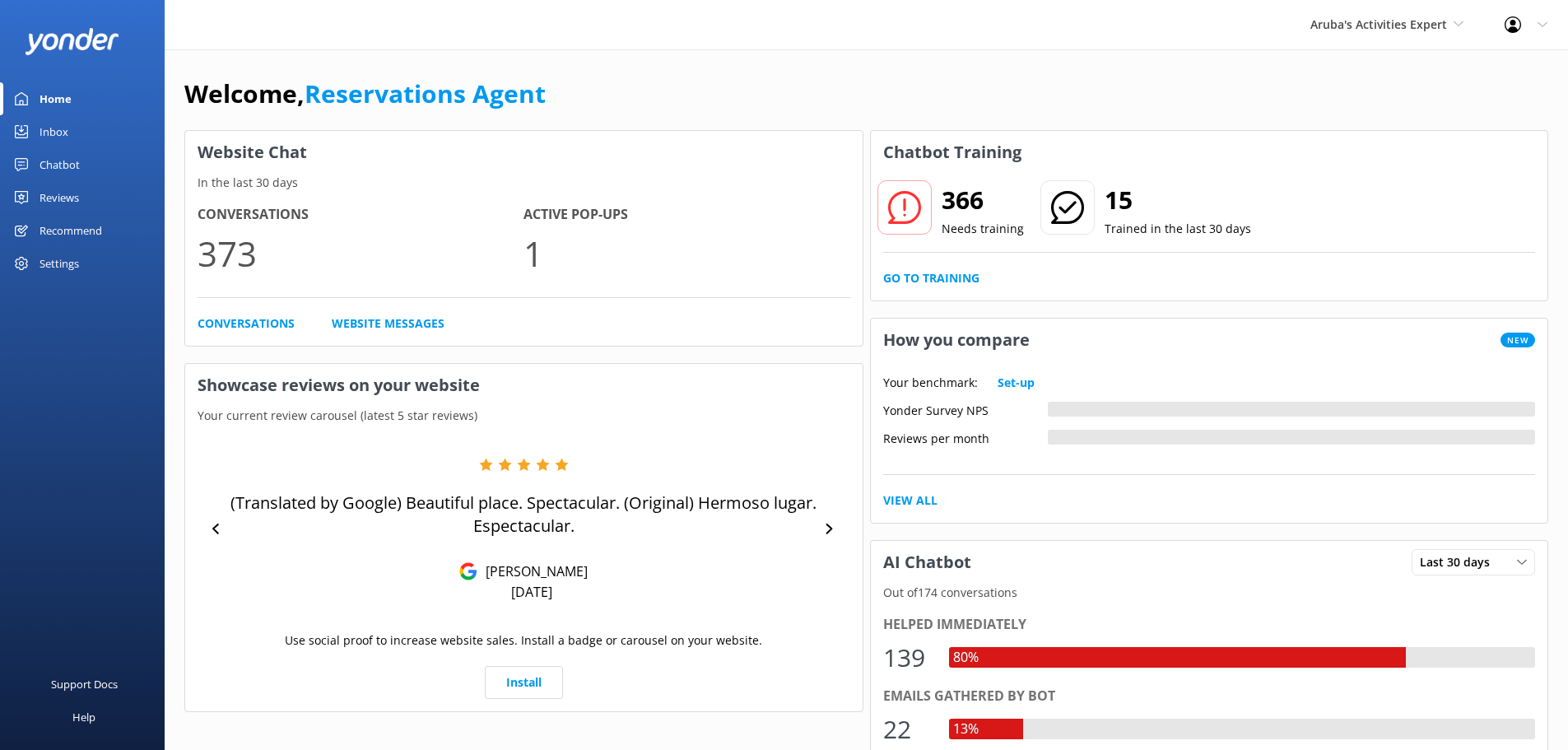
click at [87, 131] on link "Inbox" at bounding box center [82, 131] width 165 height 33
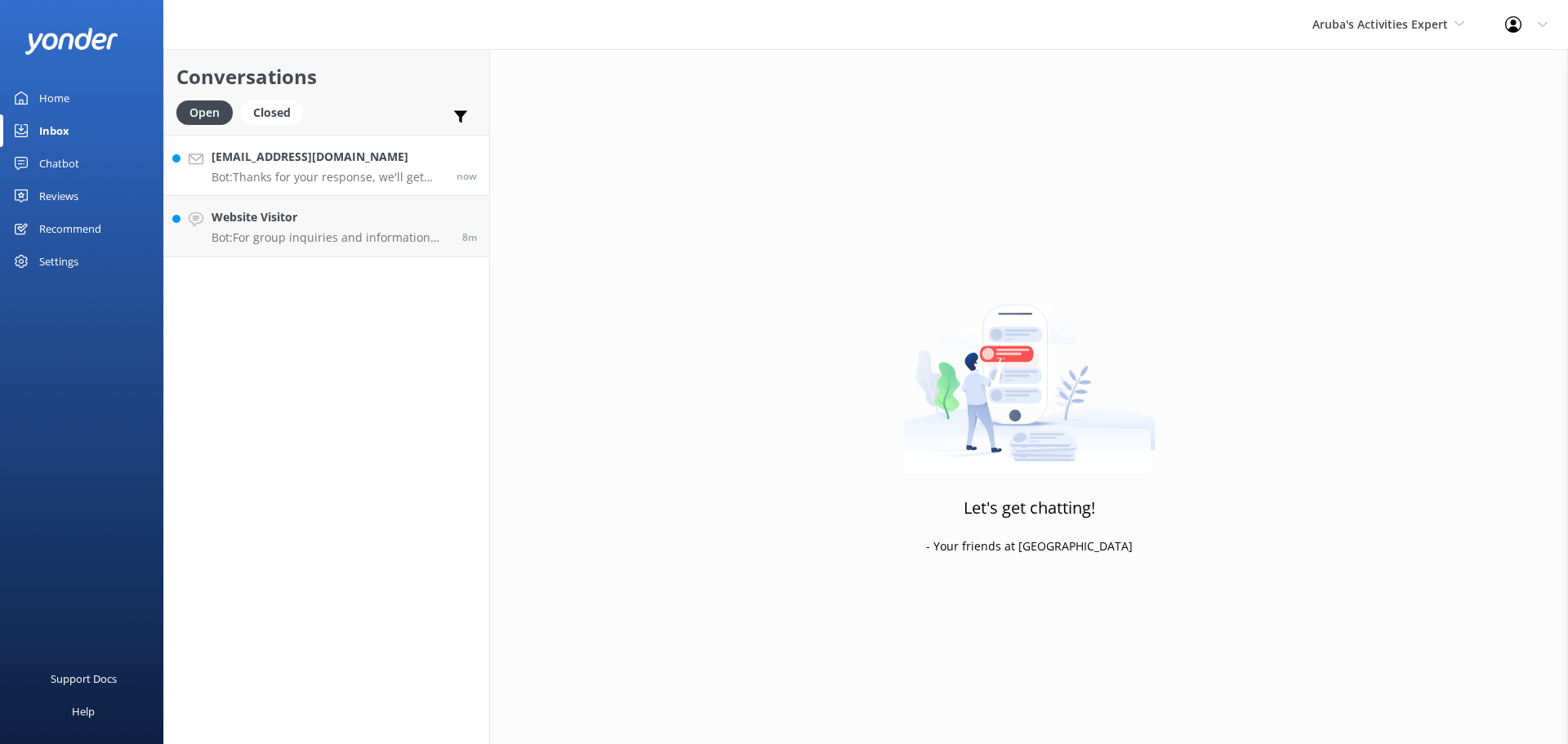
click at [363, 171] on p "Bot: Thanks for your response, we'll get back to you as soon as we can during o…" at bounding box center [328, 177] width 233 height 15
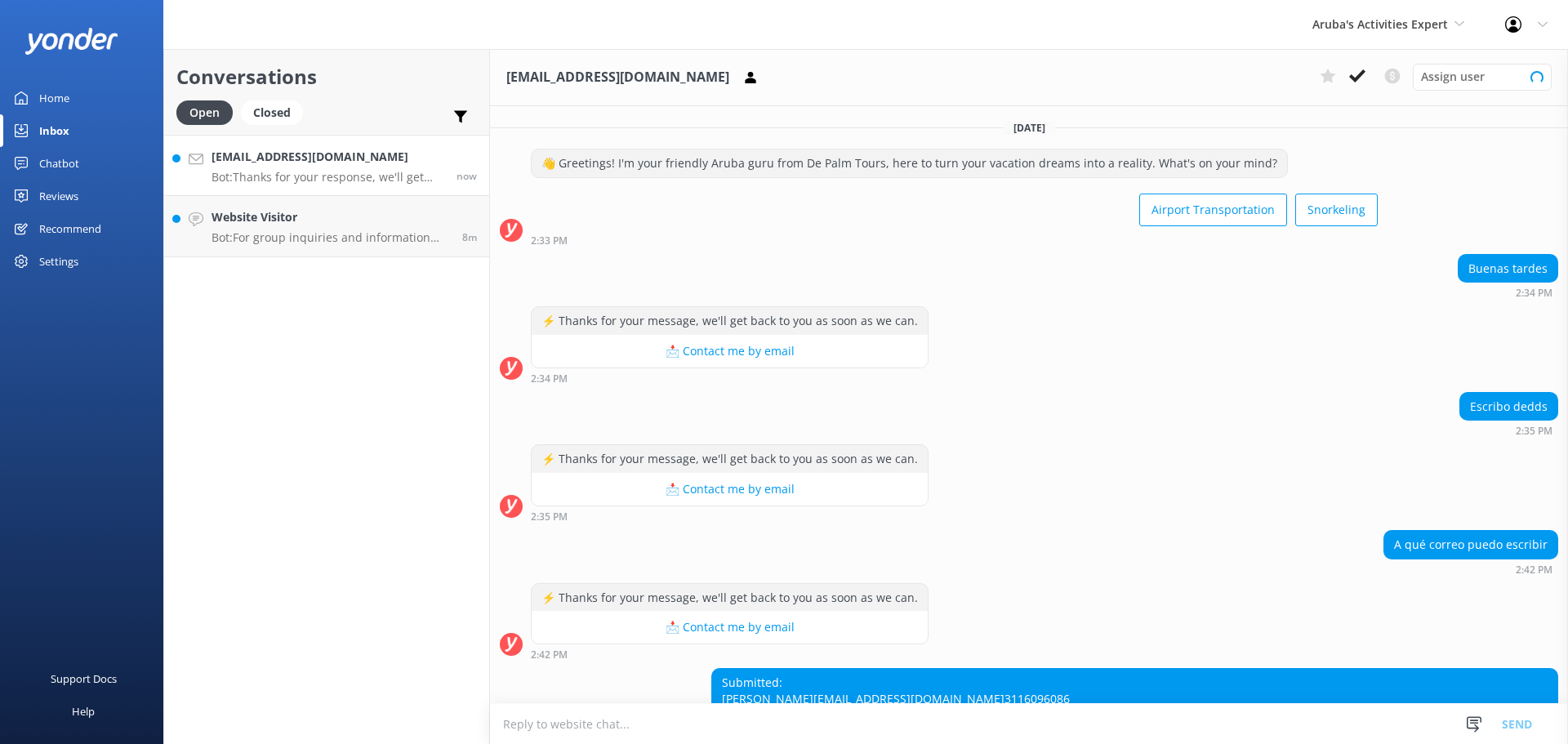
scroll to position [150, 0]
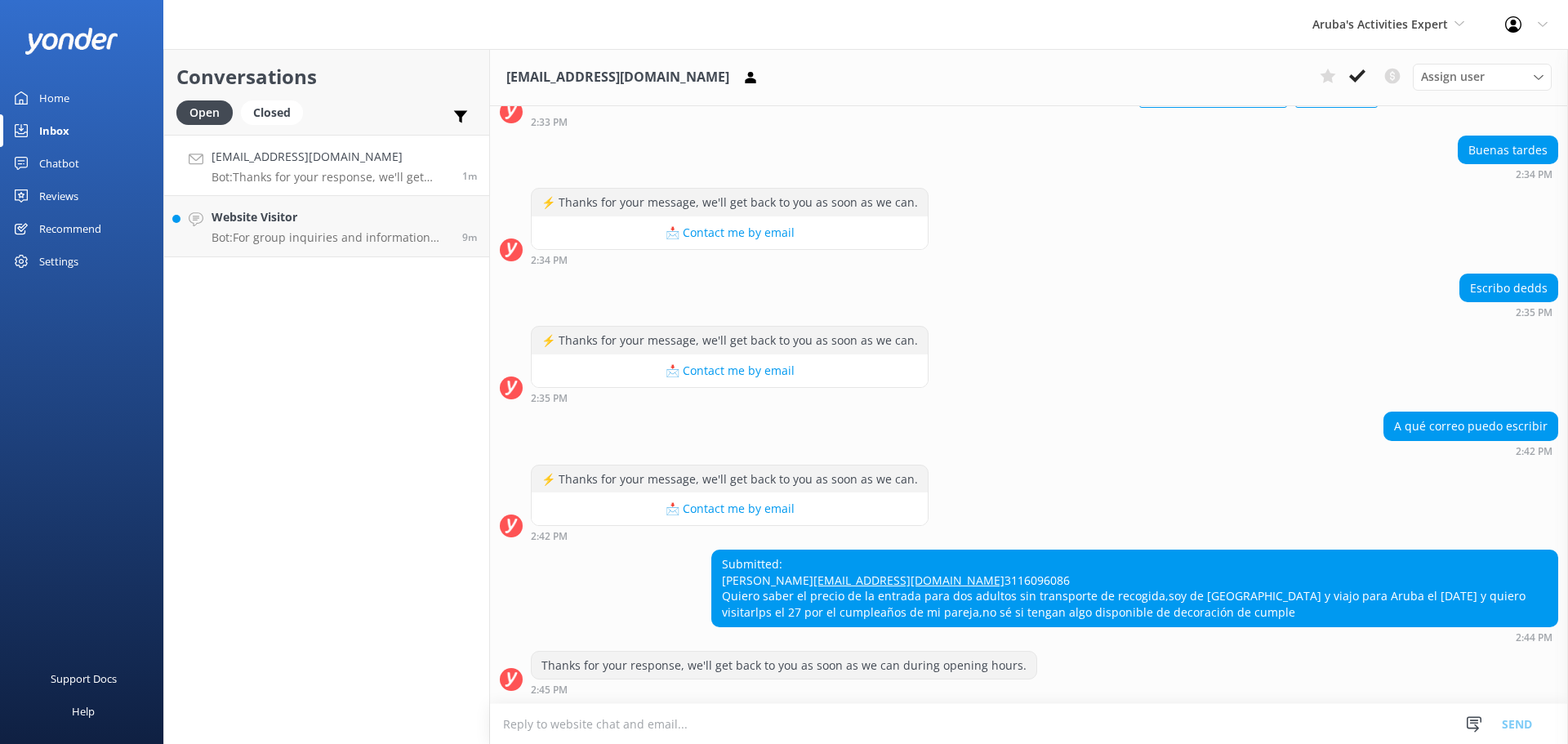
click at [569, 733] on textarea at bounding box center [1029, 724] width 1078 height 40
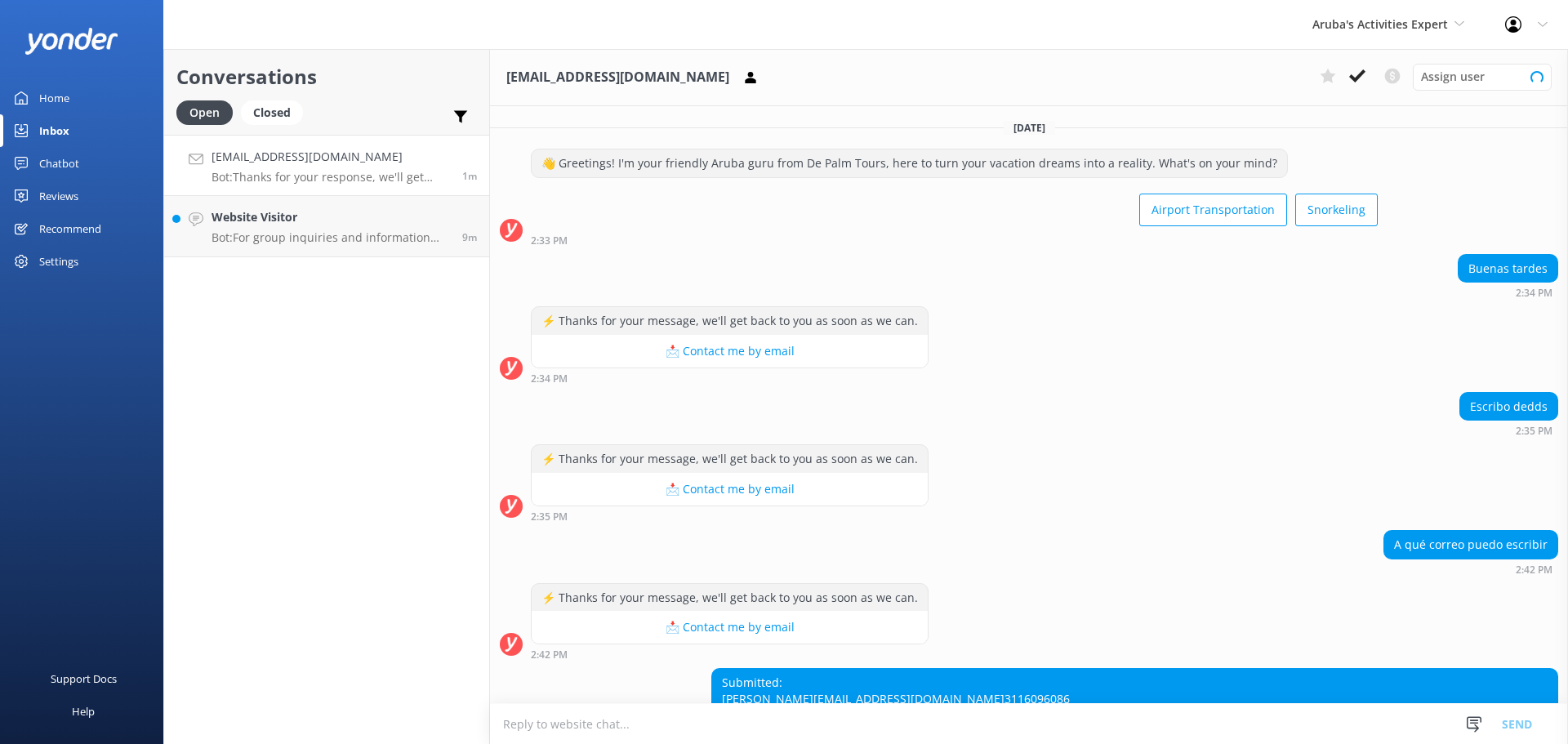
scroll to position [150, 0]
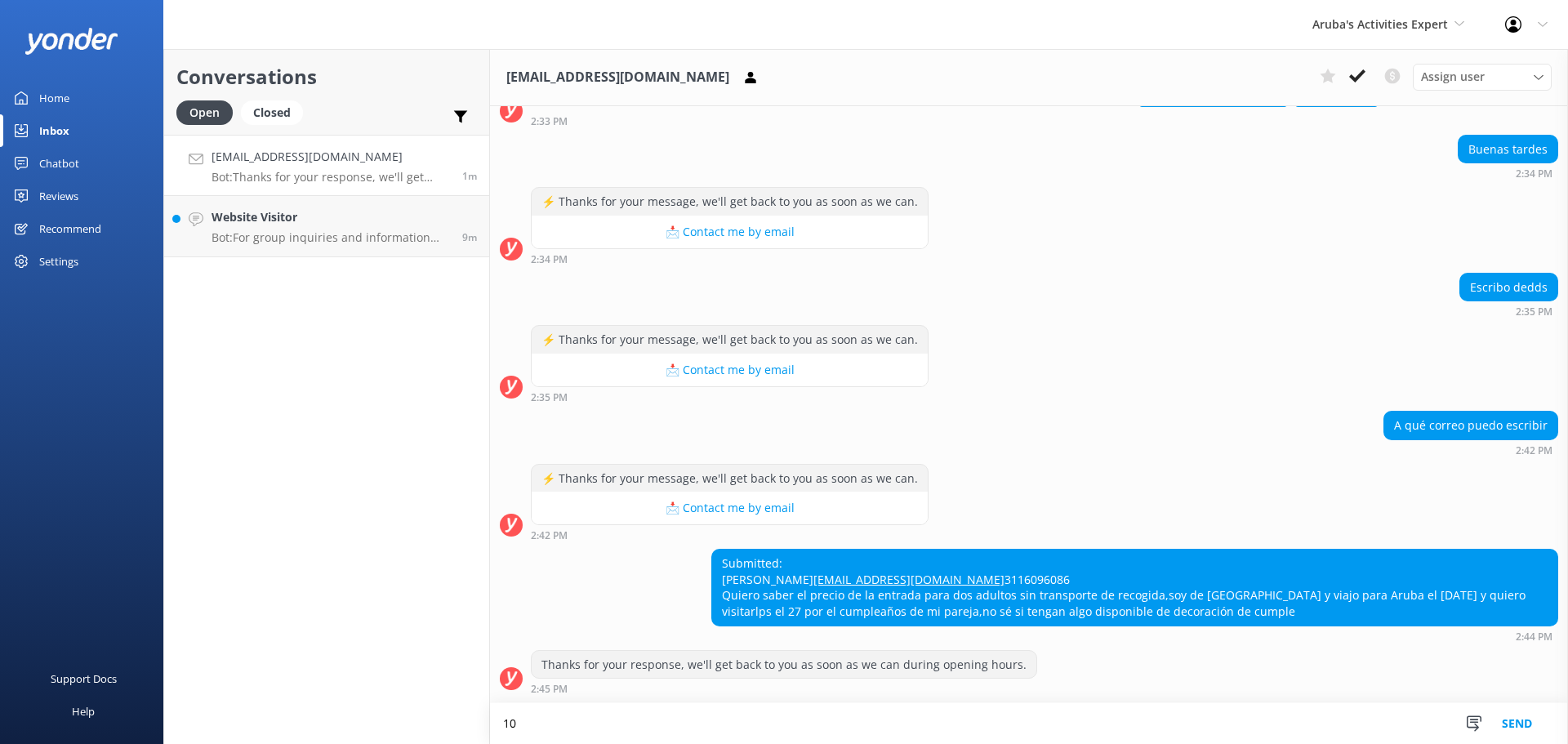
type textarea "1"
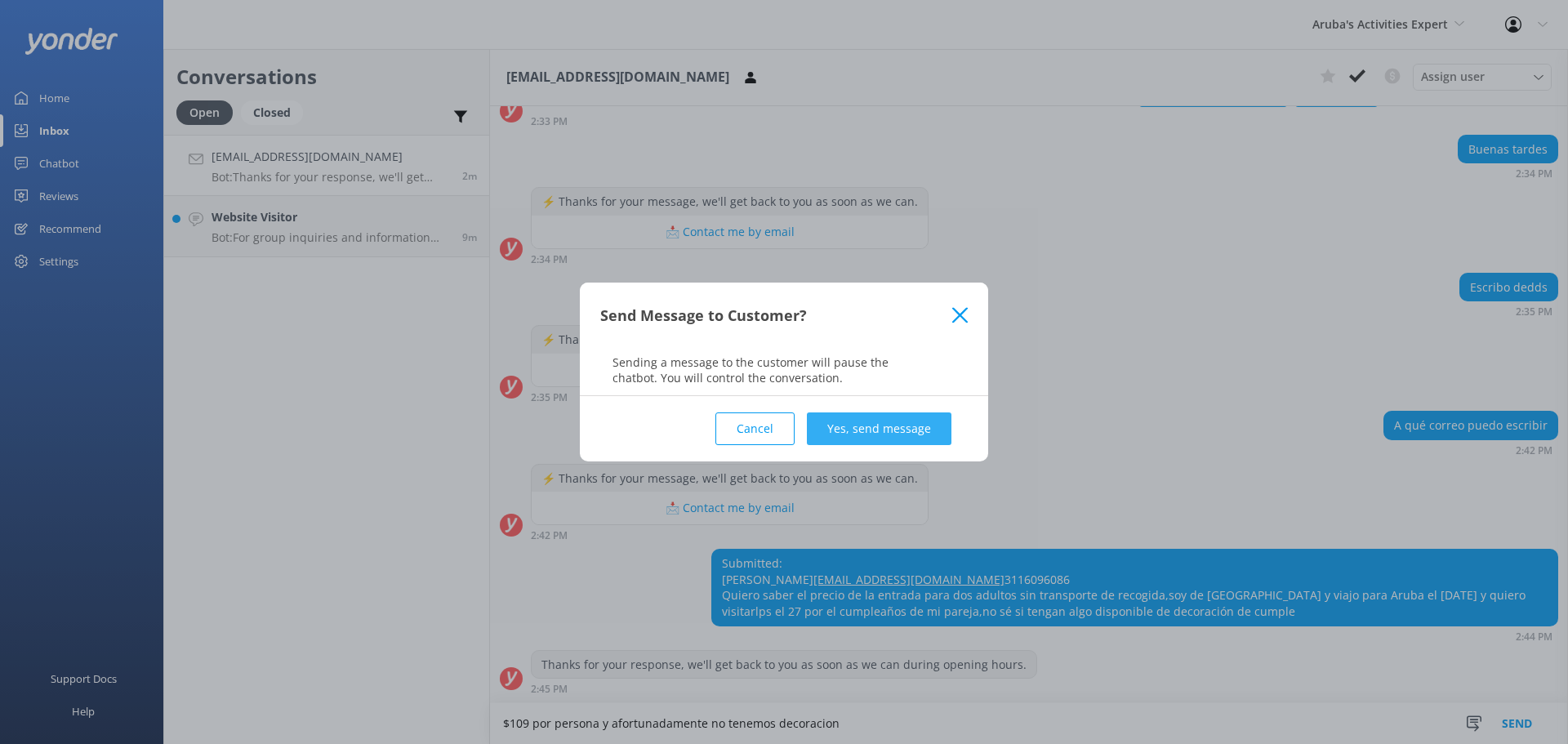
type textarea "$109 por persona y afortunadamente no tenemos decoracion"
click at [900, 420] on button "Yes, send message" at bounding box center [879, 428] width 144 height 32
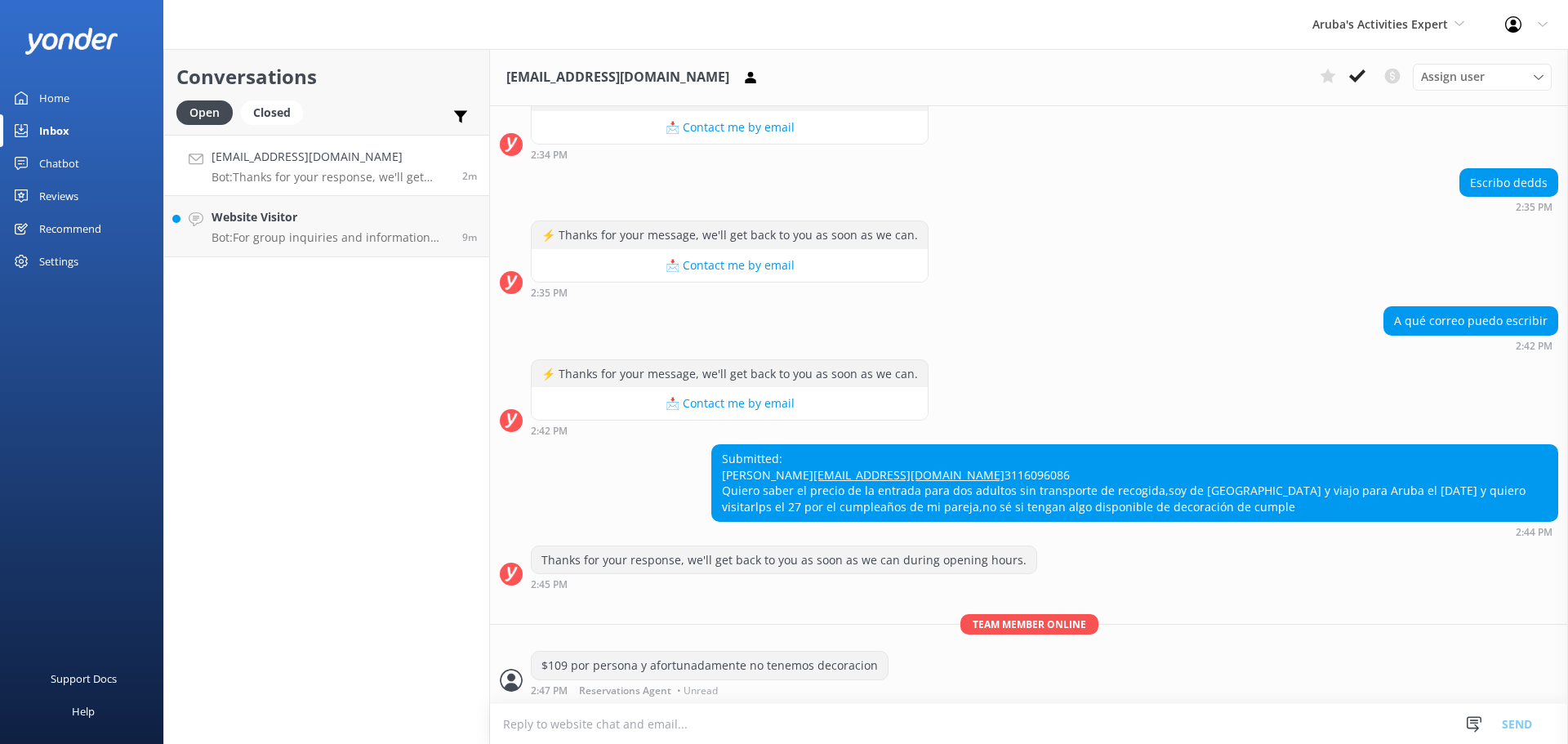
scroll to position [256, 0]
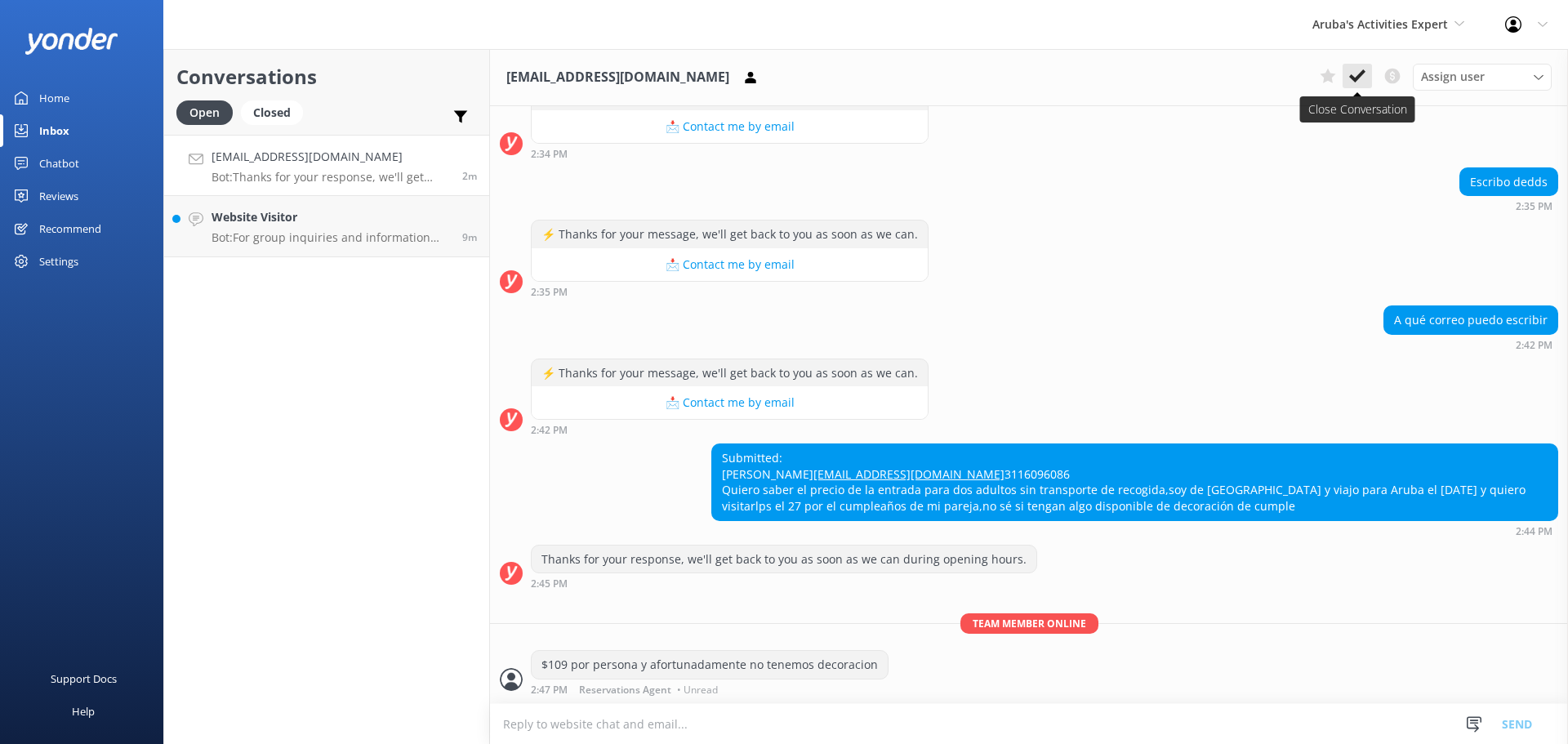
click at [1363, 70] on icon at bounding box center [1357, 76] width 17 height 17
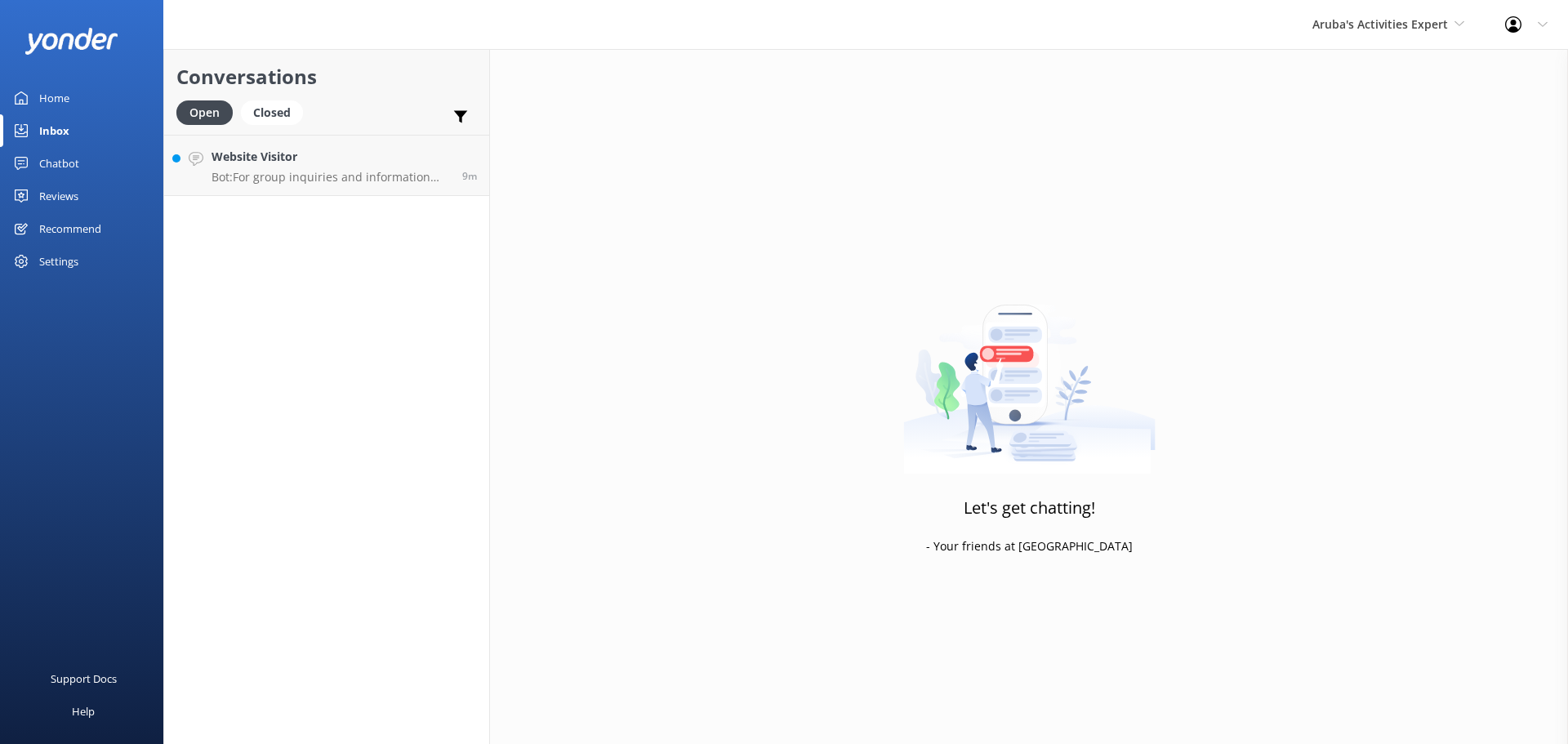
click at [278, 168] on div "Website Visitor Bot: For group inquiries and information about discounts, pleas…" at bounding box center [331, 165] width 239 height 35
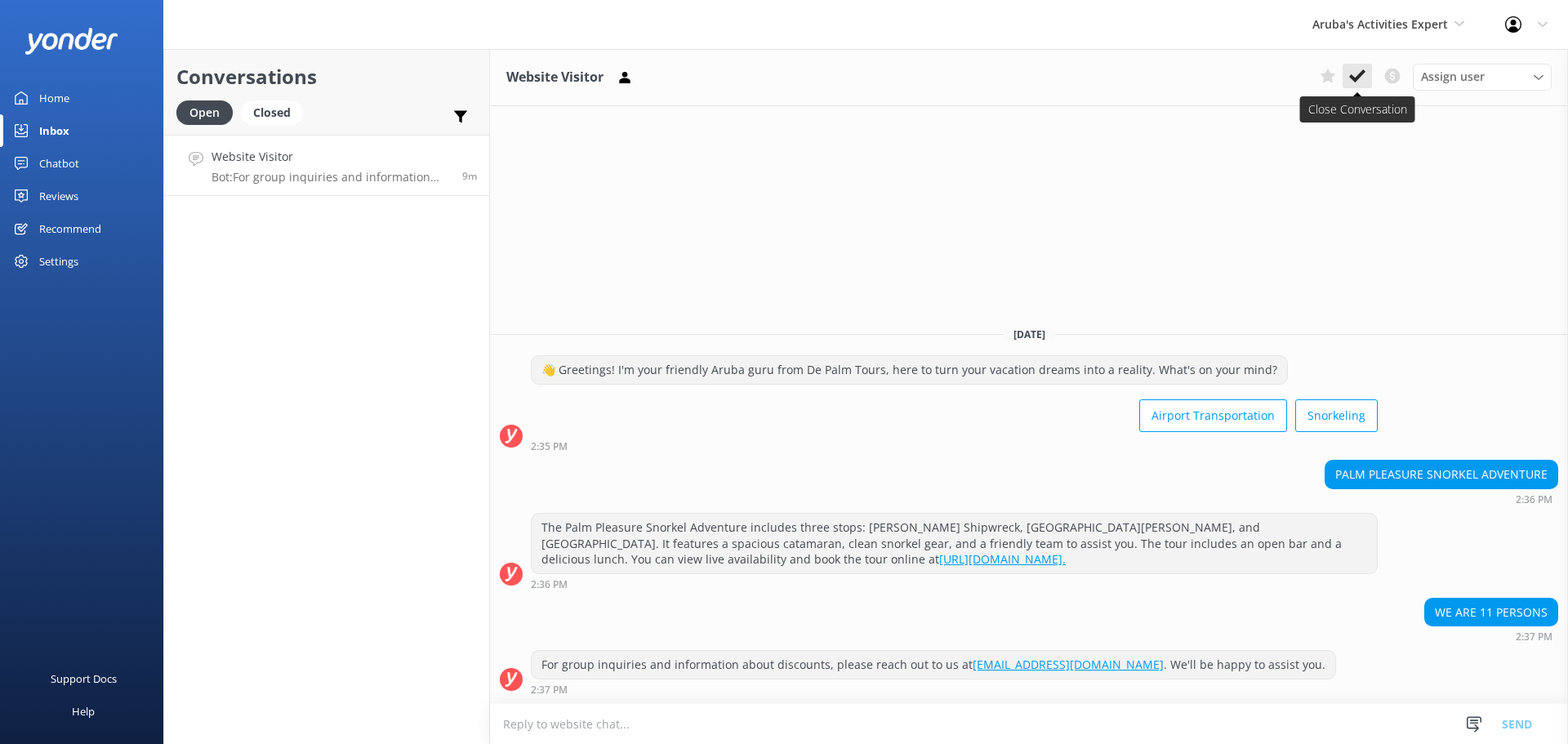
click at [1353, 80] on use at bounding box center [1357, 76] width 17 height 13
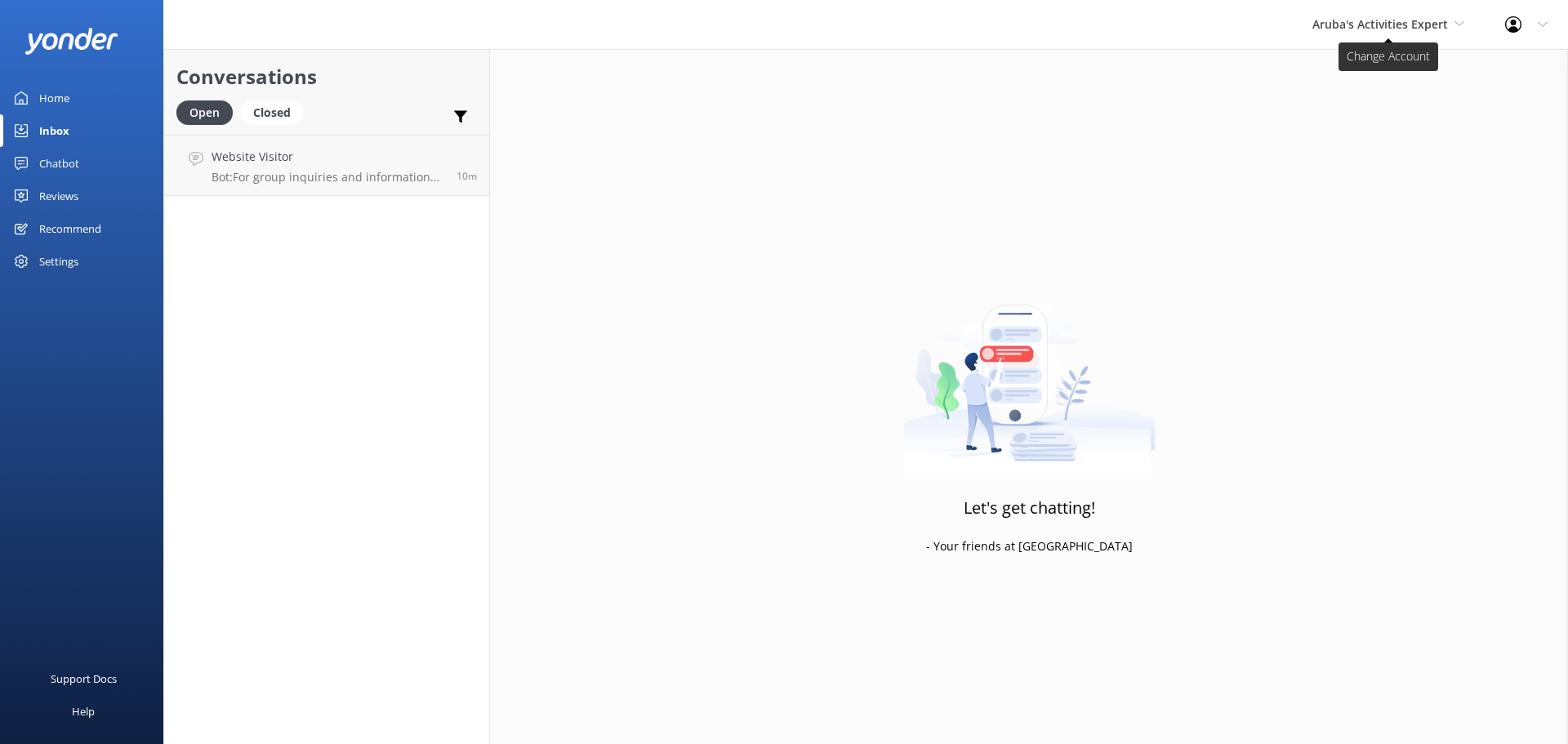
click at [1336, 22] on span "Aruba's Activities Expert" at bounding box center [1381, 24] width 136 height 16
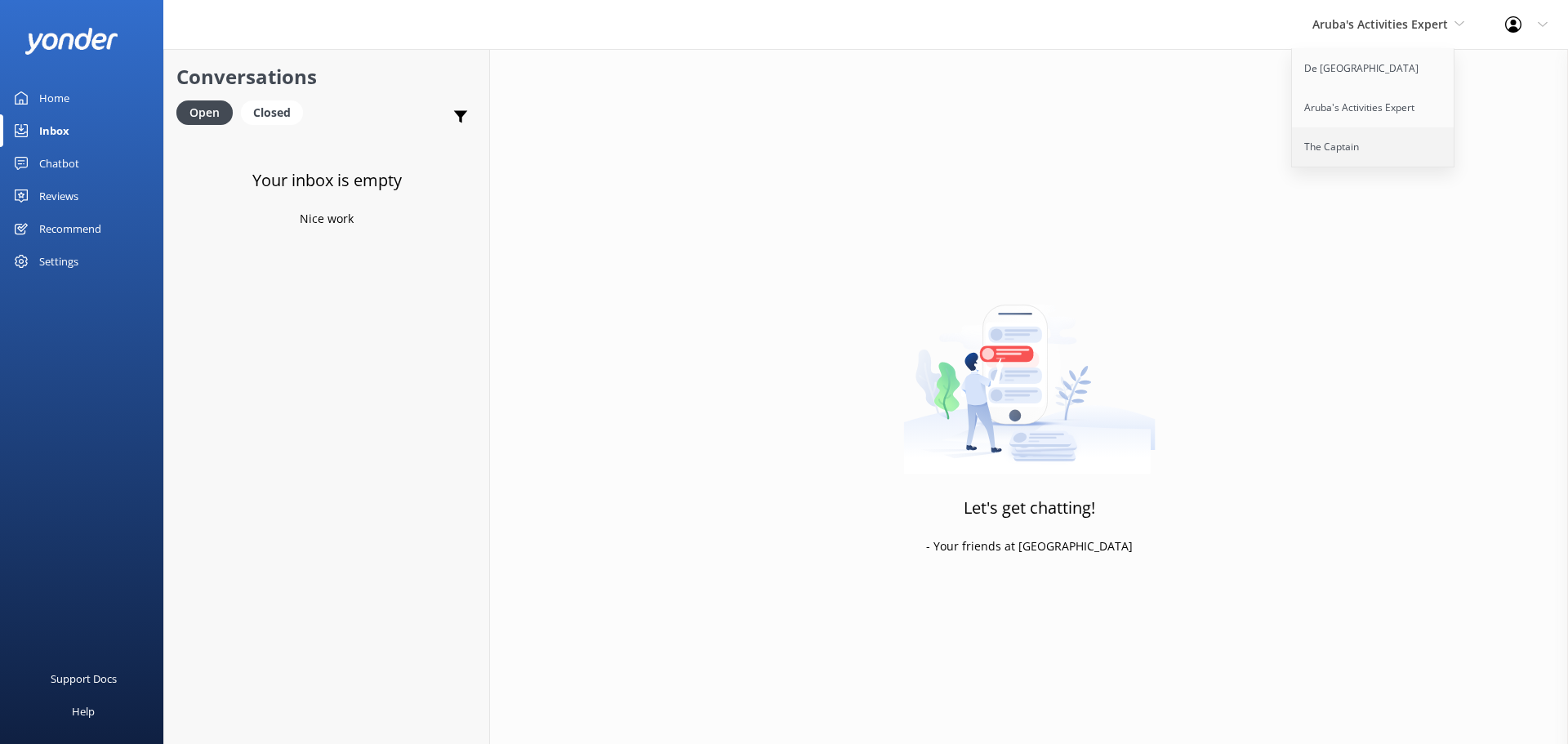
click at [1338, 143] on link "The Captain" at bounding box center [1373, 147] width 163 height 39
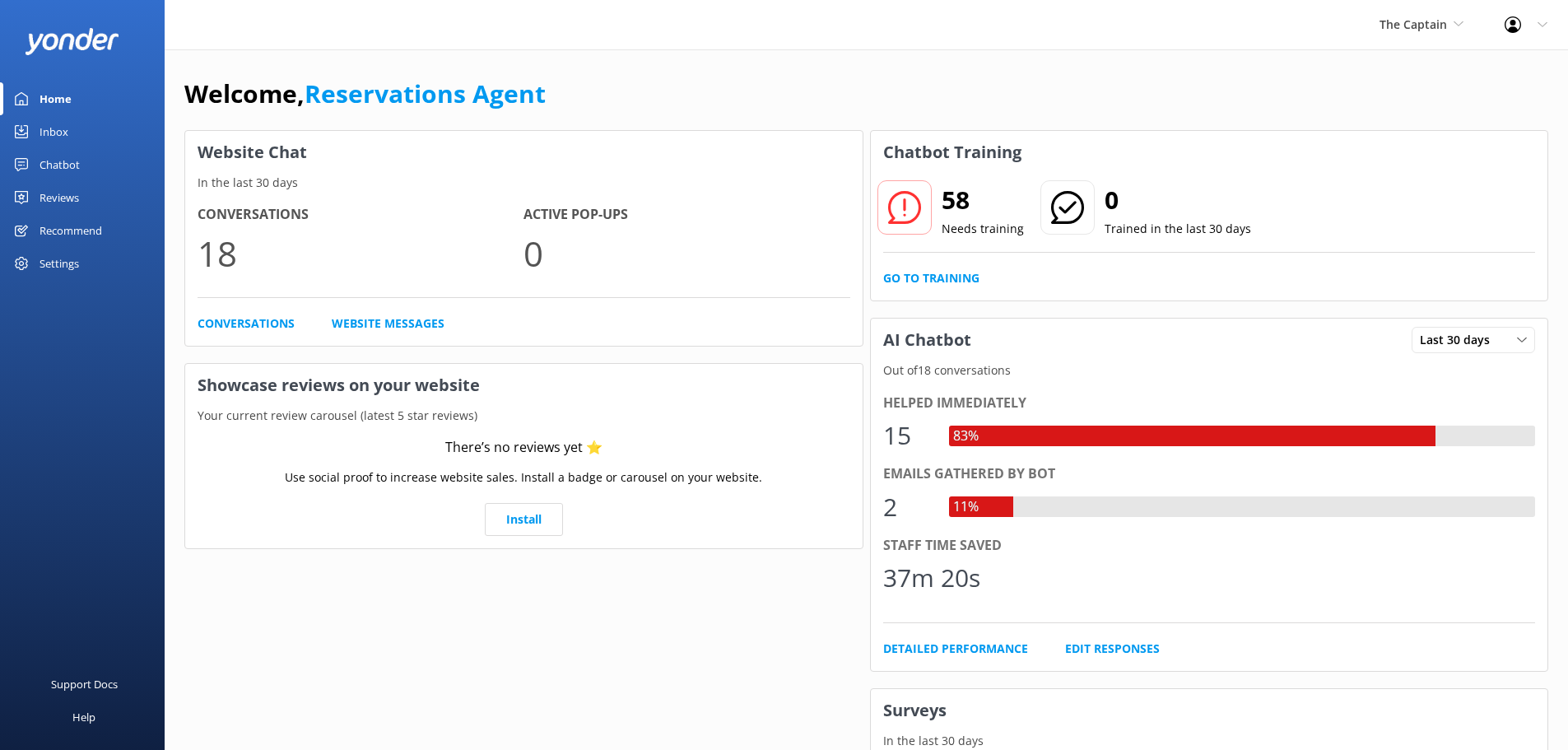
click at [73, 123] on link "Inbox" at bounding box center [82, 131] width 165 height 33
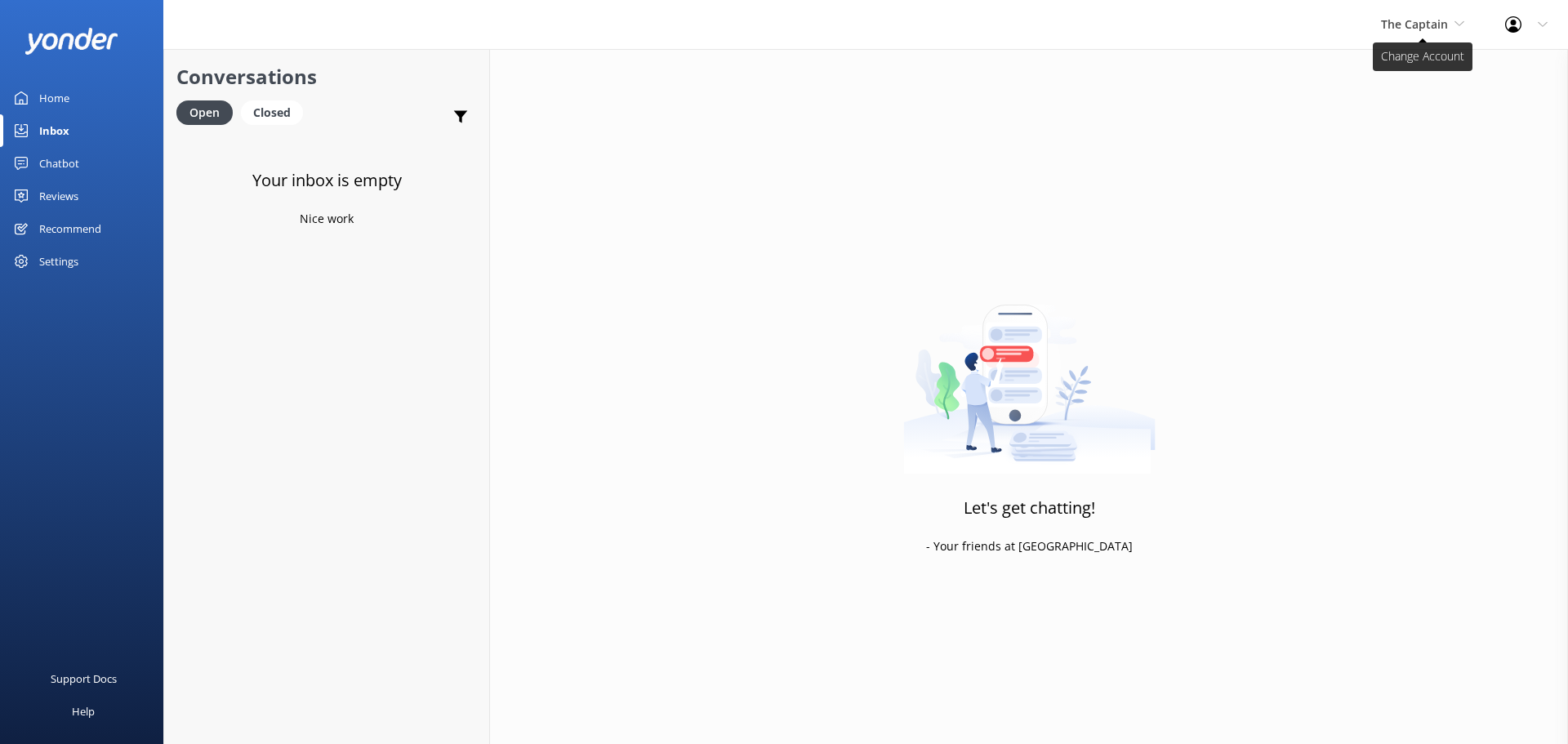
click at [1425, 24] on span "The Captain" at bounding box center [1415, 24] width 67 height 16
click at [1411, 60] on link "De [GEOGRAPHIC_DATA]" at bounding box center [1442, 68] width 163 height 39
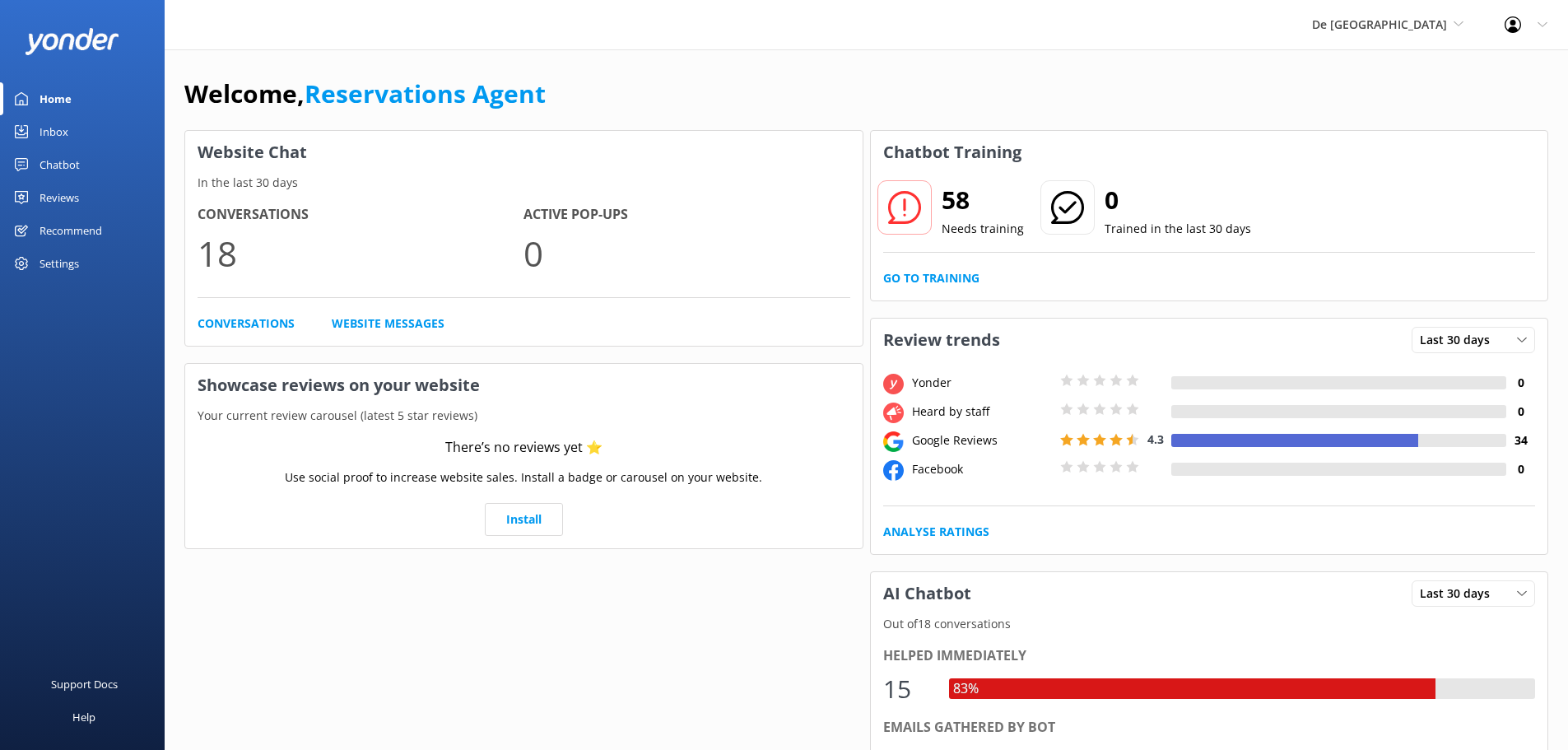
click at [57, 128] on div "Inbox" at bounding box center [53, 131] width 28 height 33
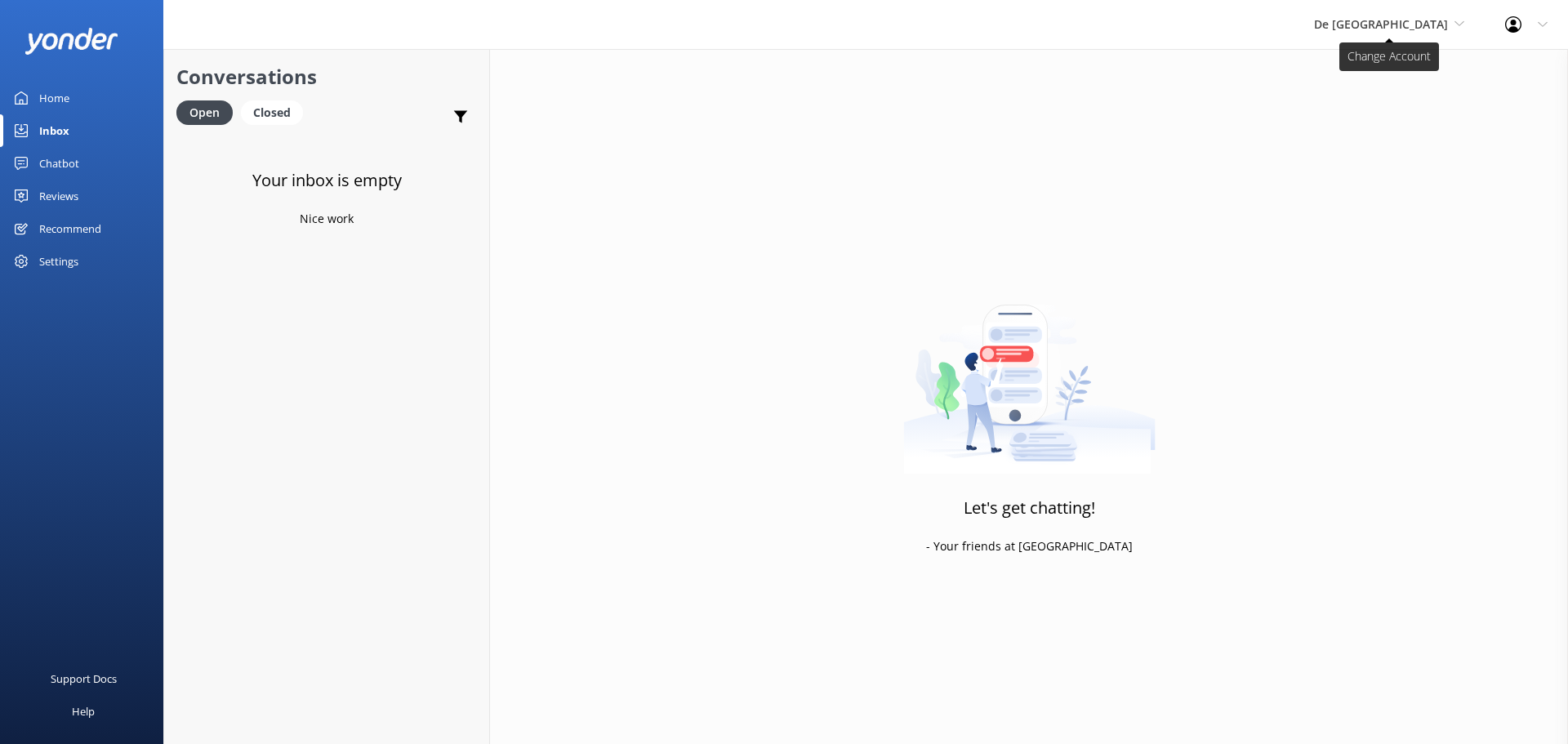
click at [1396, 23] on span "De [GEOGRAPHIC_DATA]" at bounding box center [1381, 24] width 134 height 16
click at [1393, 66] on link "De [GEOGRAPHIC_DATA]" at bounding box center [1375, 68] width 163 height 39
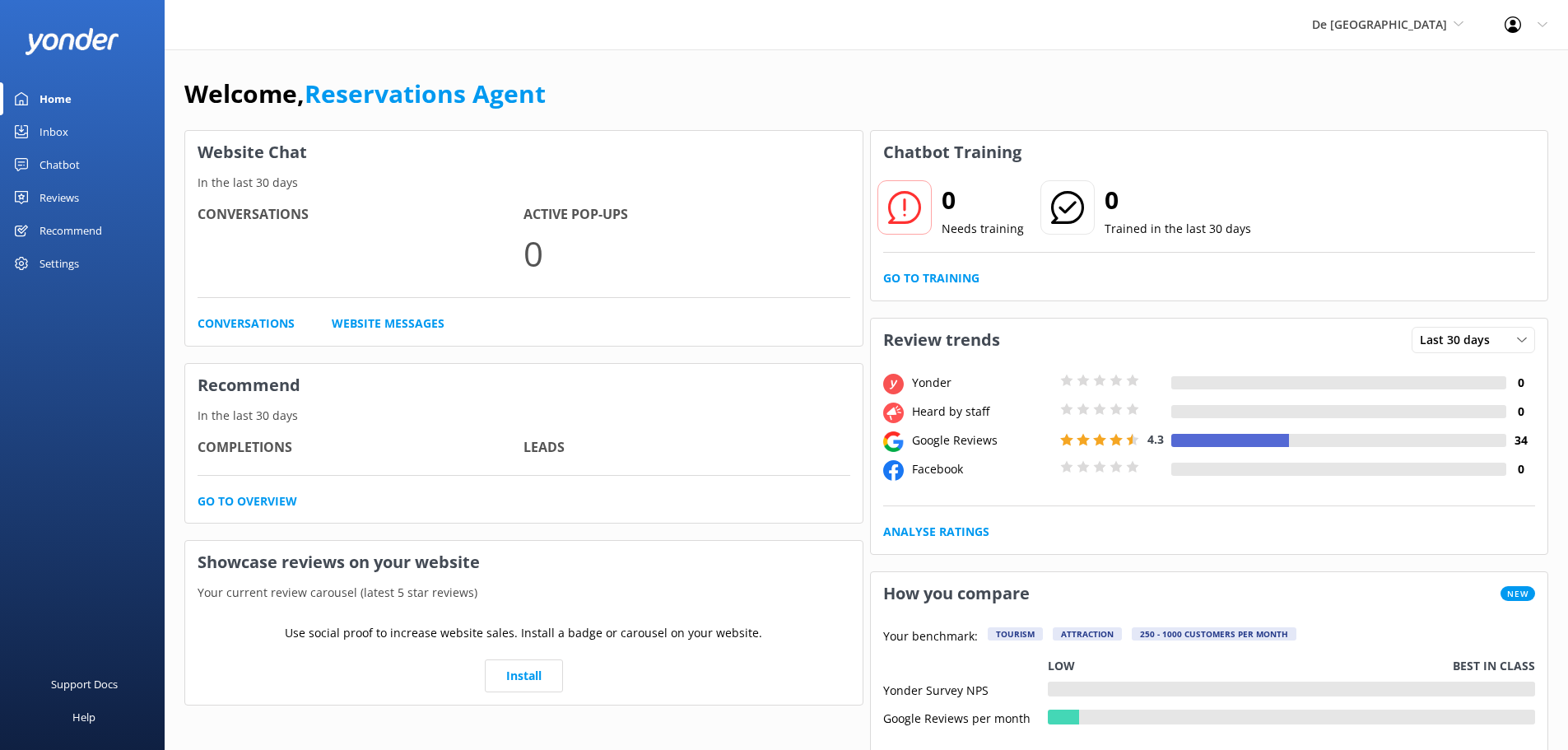
click at [79, 125] on link "Inbox" at bounding box center [82, 131] width 165 height 33
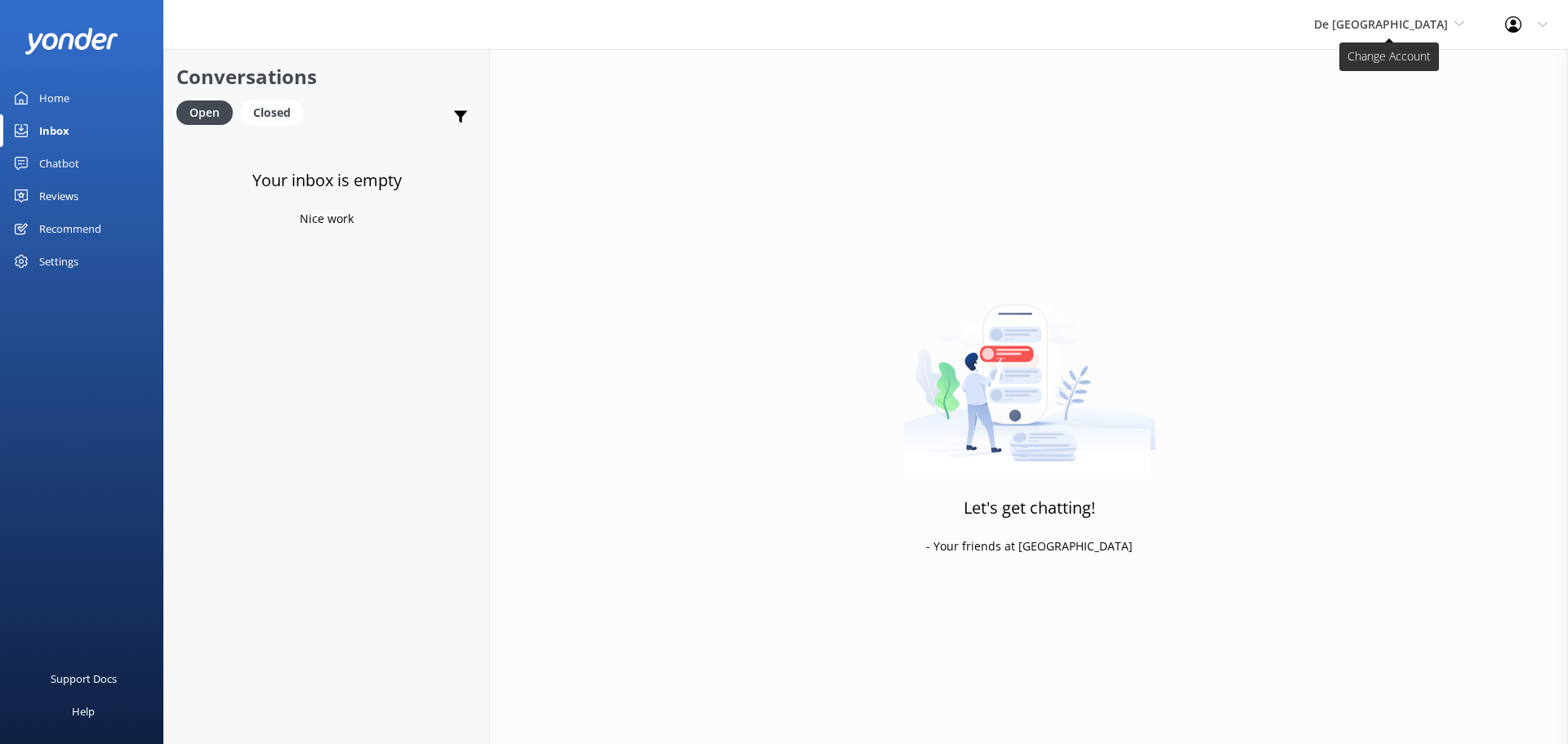
click at [1411, 22] on span "De [GEOGRAPHIC_DATA]" at bounding box center [1381, 24] width 134 height 16
click at [1396, 105] on link "Aruba's Activities Expert" at bounding box center [1375, 107] width 163 height 39
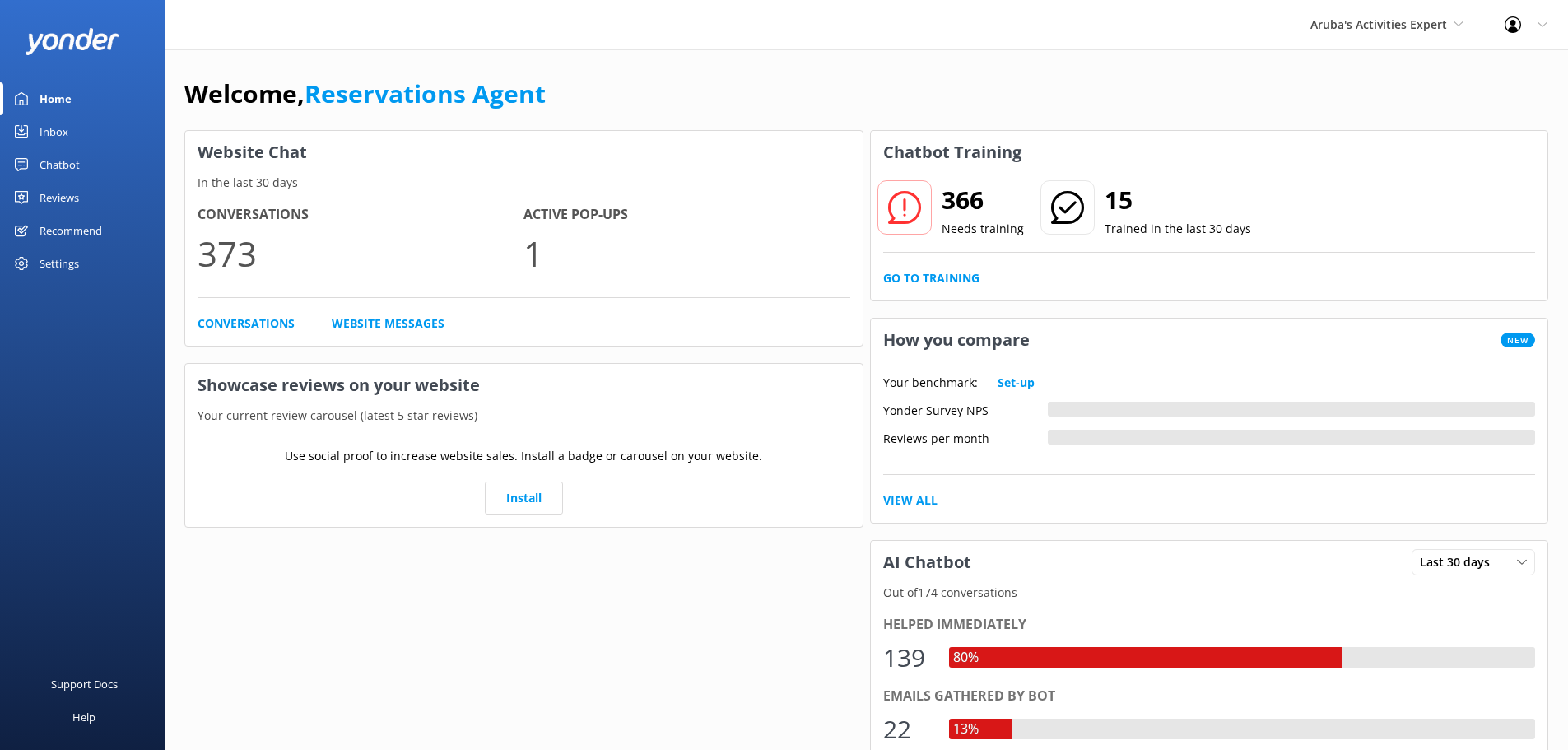
click at [58, 133] on div "Inbox" at bounding box center [53, 131] width 28 height 33
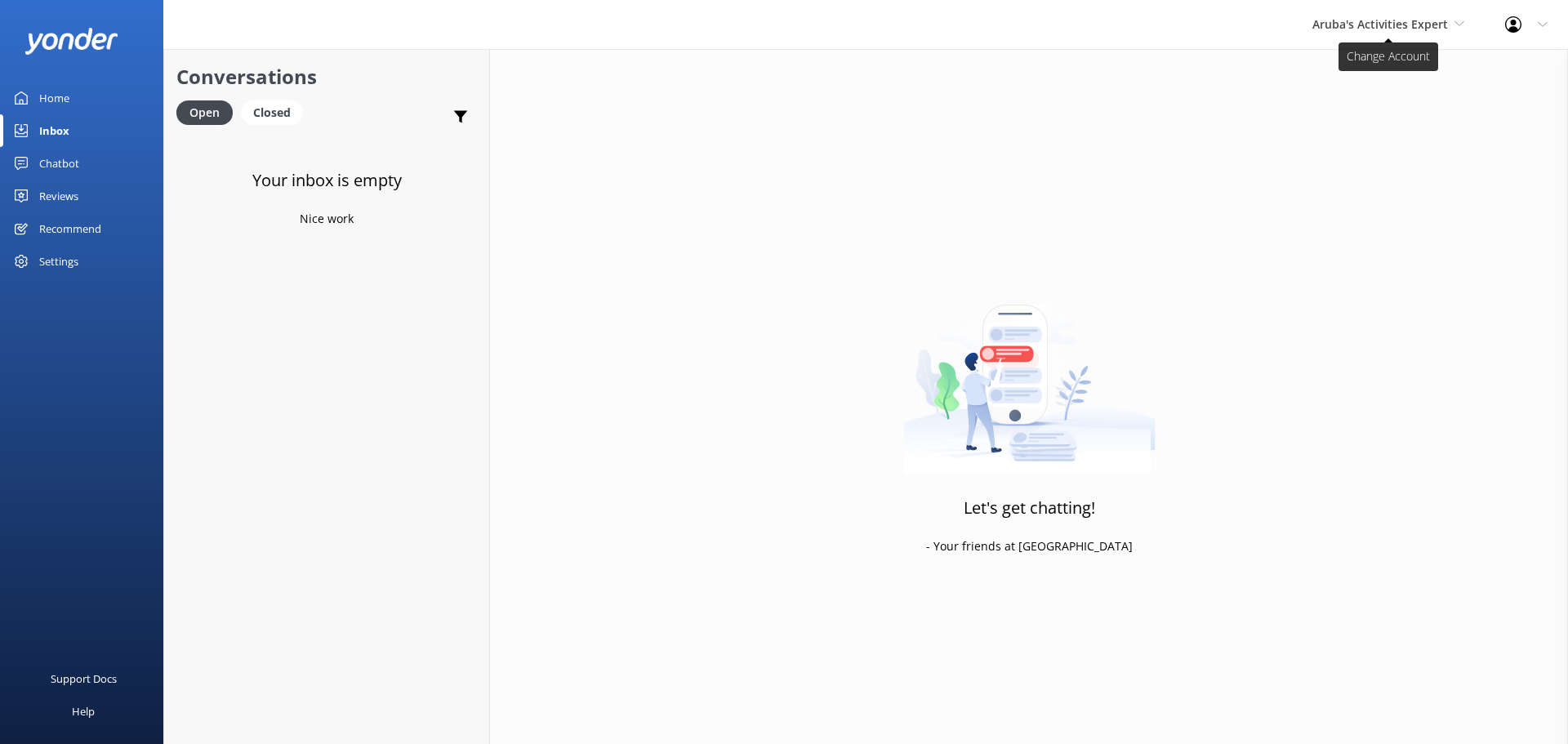
click at [1363, 27] on span "Aruba's Activities Expert" at bounding box center [1381, 24] width 136 height 16
click at [1328, 147] on link "The Captain" at bounding box center [1373, 147] width 163 height 39
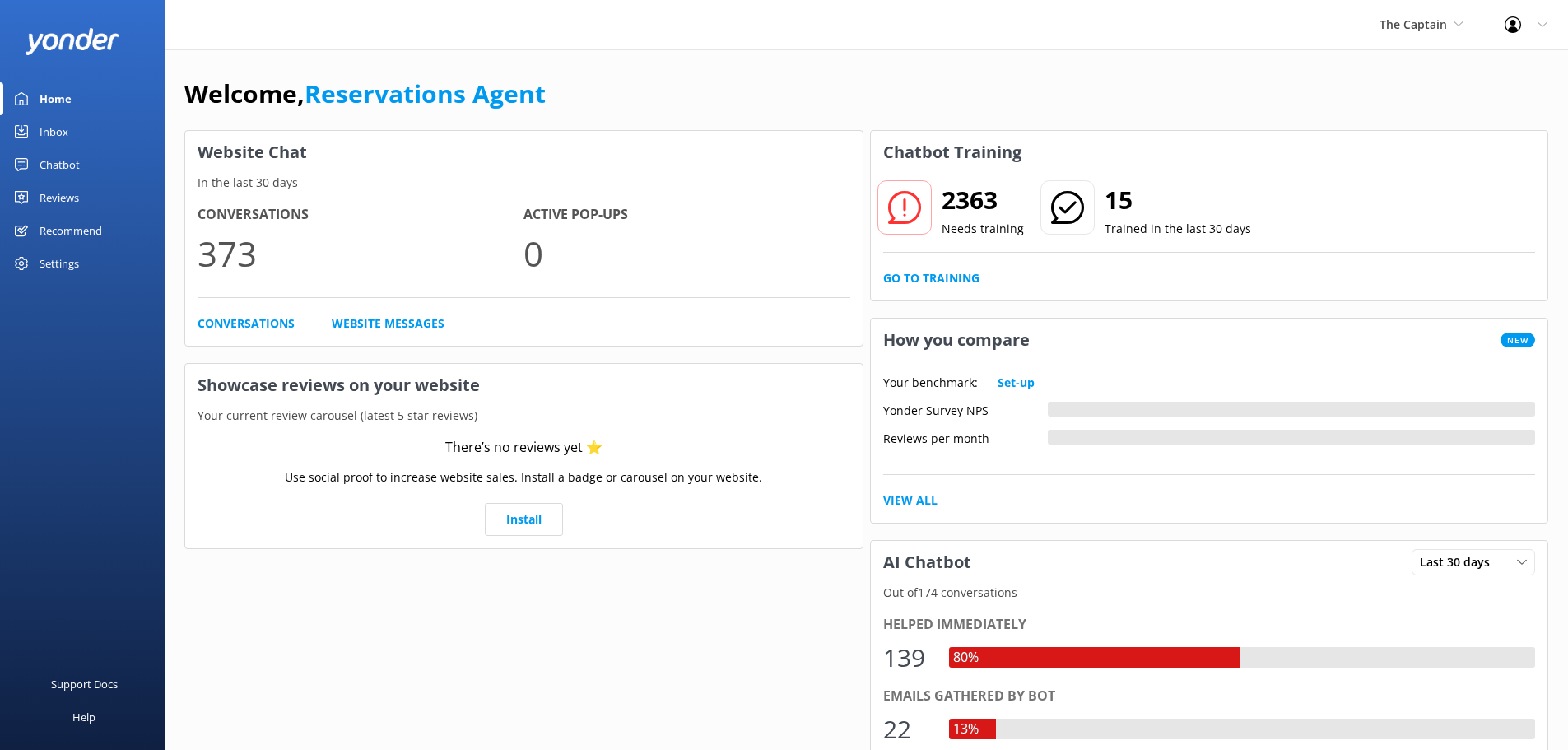
click at [78, 137] on link "Inbox" at bounding box center [82, 131] width 165 height 33
